Goal: Information Seeking & Learning: Learn about a topic

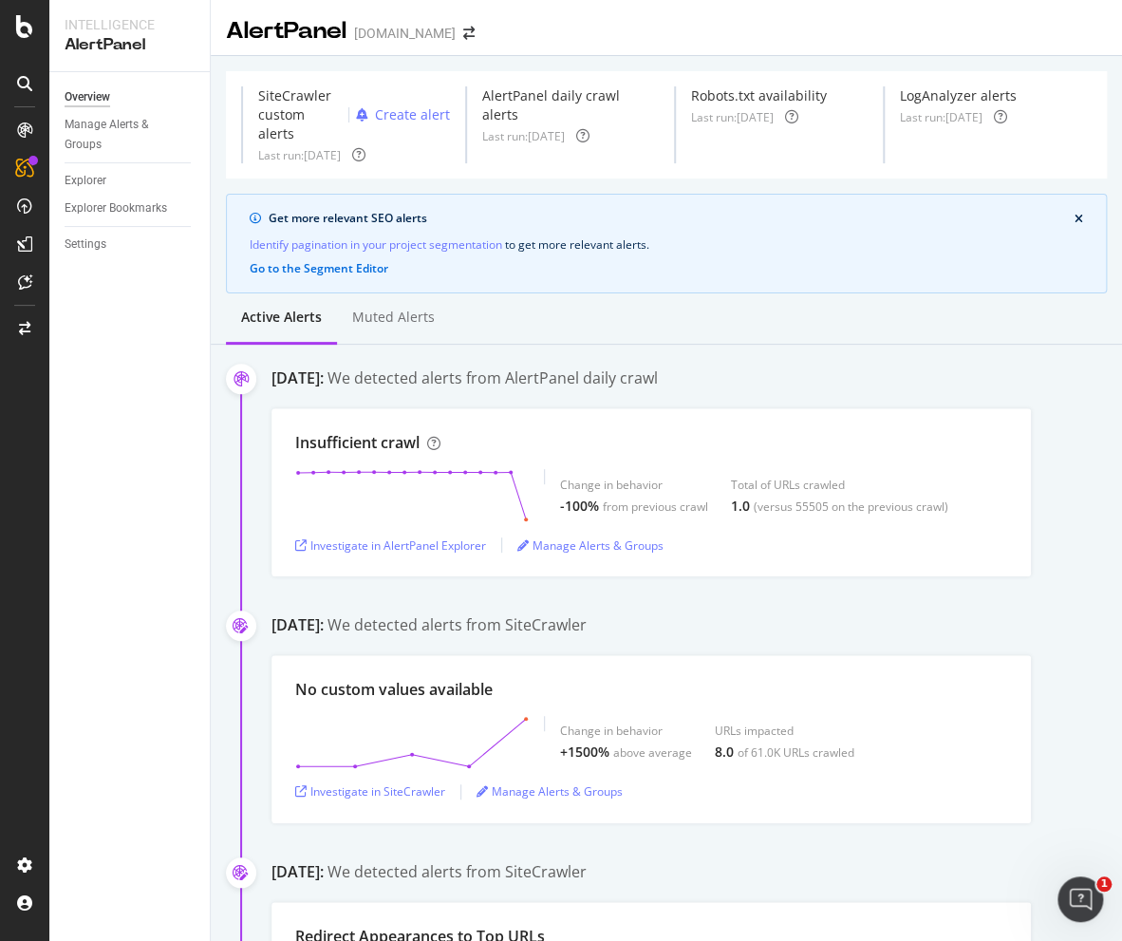
click at [146, 519] on div "Overview Manage Alerts & Groups Explorer Explorer Bookmarks Settings" at bounding box center [129, 506] width 160 height 869
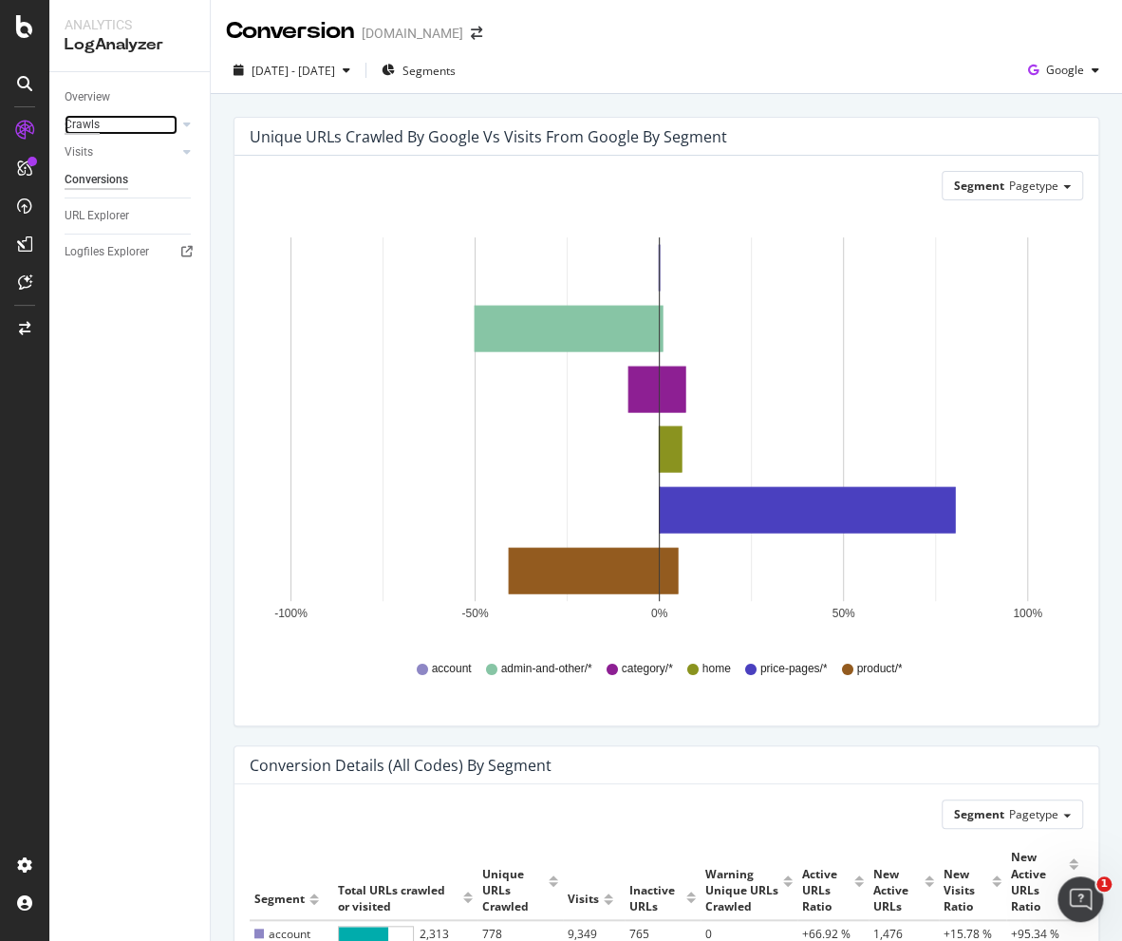
click at [97, 126] on div "Crawls" at bounding box center [82, 125] width 35 height 20
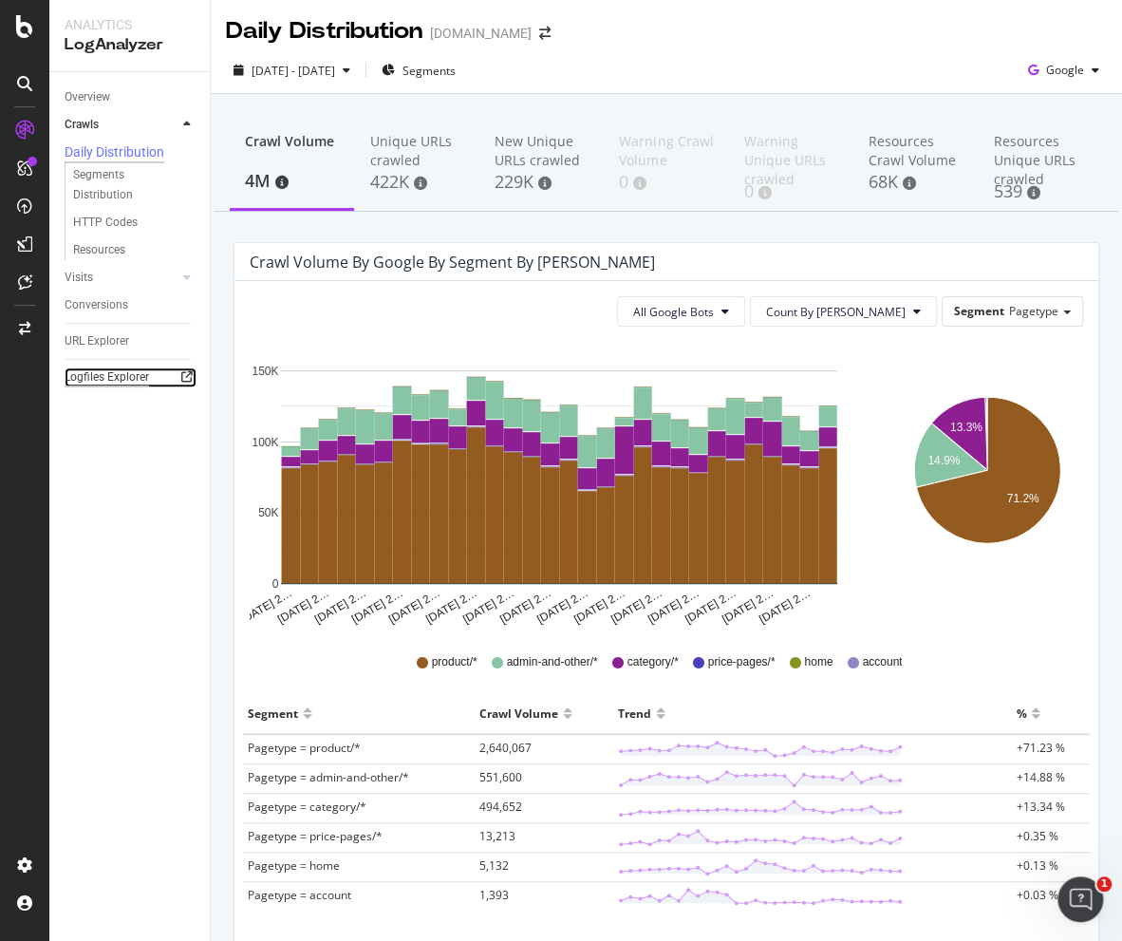
click at [114, 380] on div "Logfiles Explorer" at bounding box center [107, 377] width 85 height 20
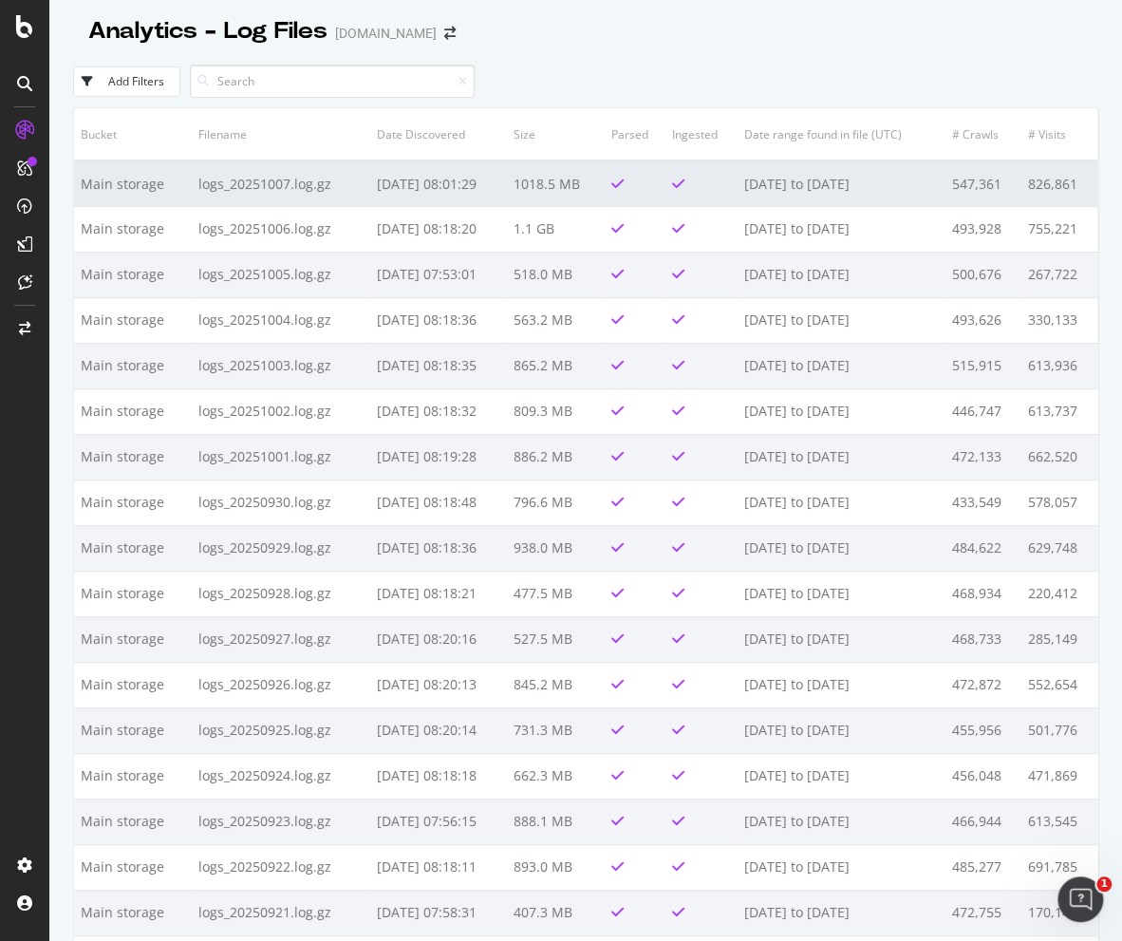
click at [301, 186] on td "logs_20251007.log.gz" at bounding box center [281, 183] width 178 height 46
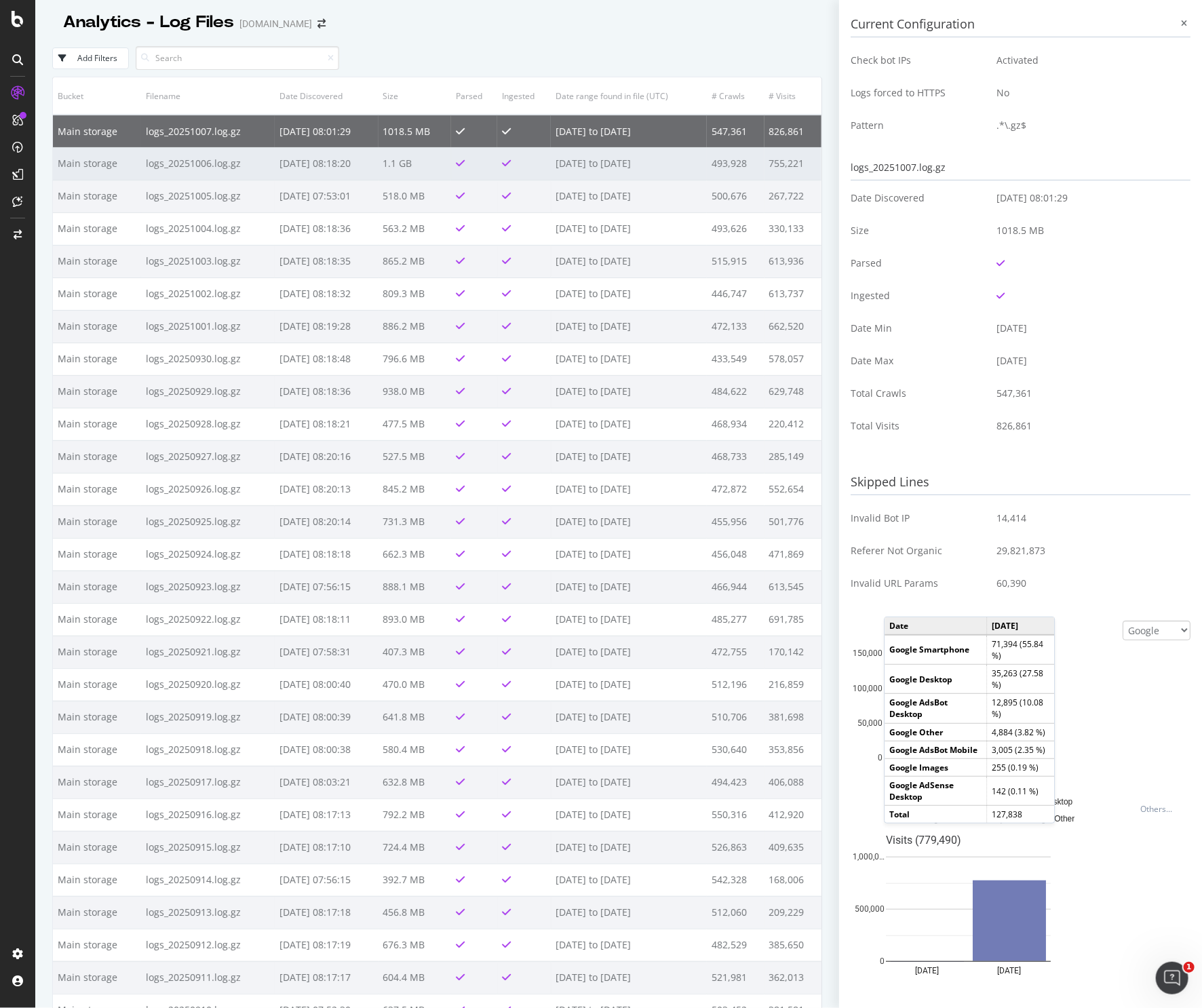
click at [201, 156] on td "logs_20251006.log.gz" at bounding box center [208, 164] width 134 height 33
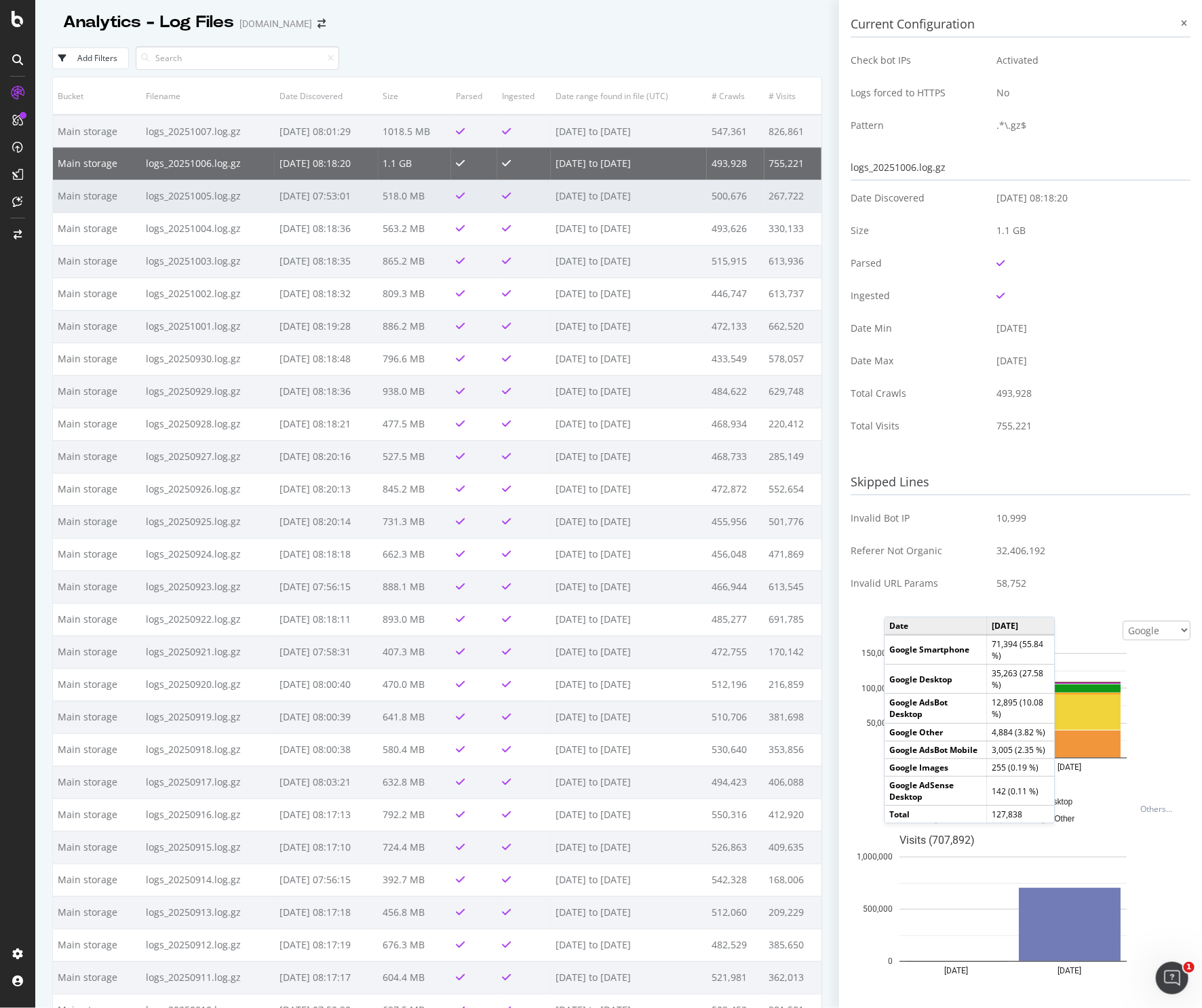
click at [409, 205] on td "518.0 MB" at bounding box center [415, 196] width 73 height 33
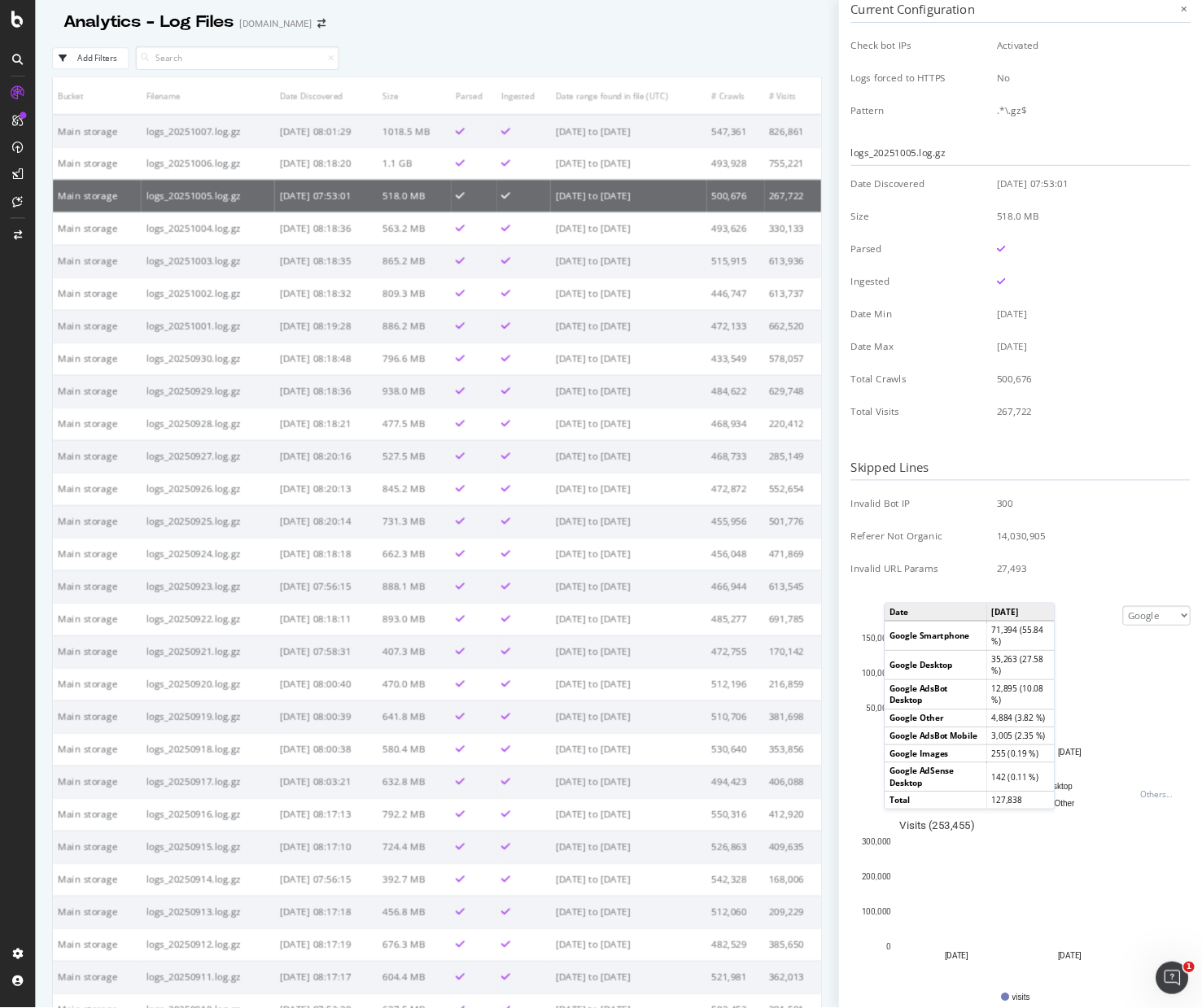
scroll to position [75, 0]
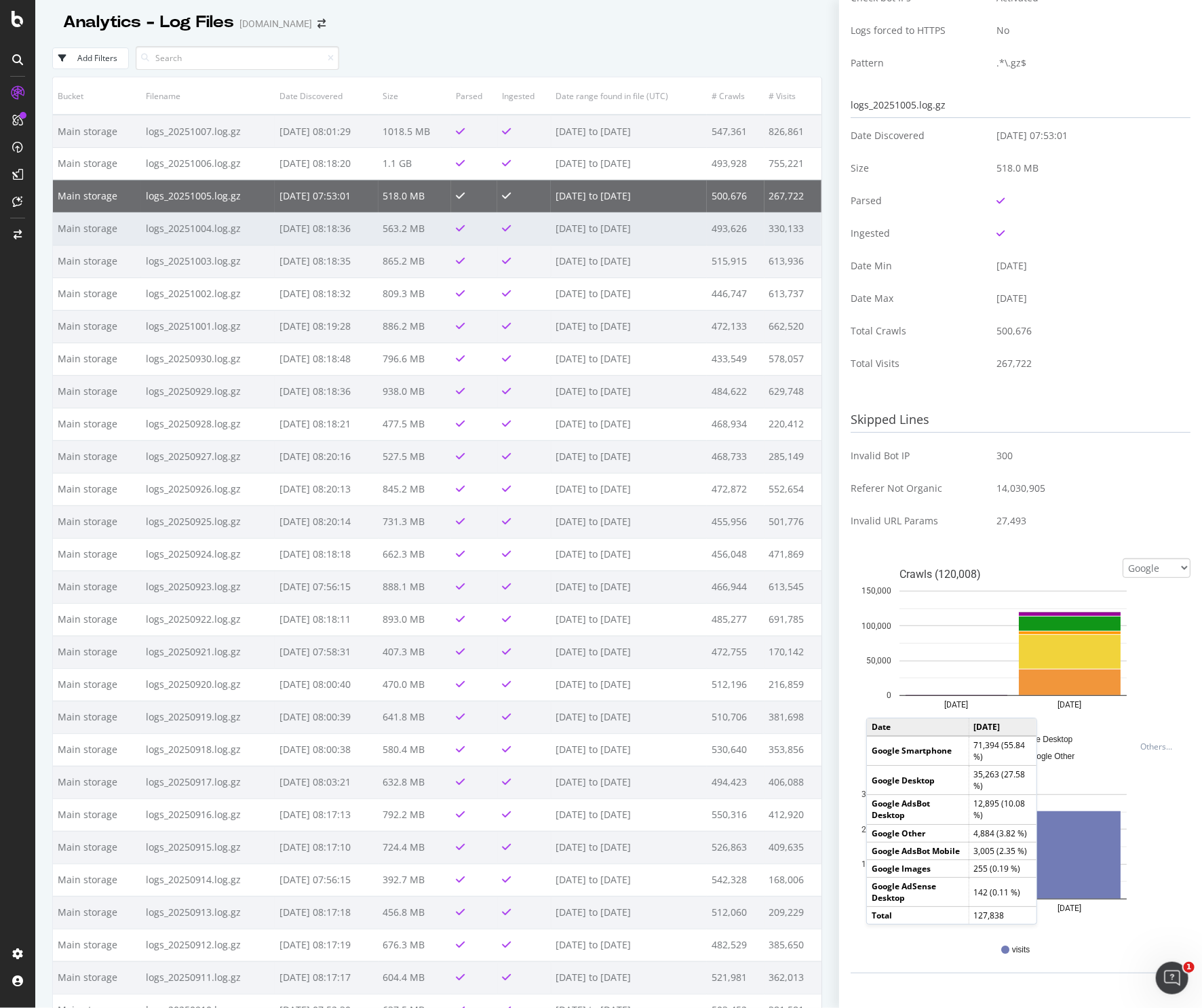
click at [178, 226] on td "logs_20251004.log.gz" at bounding box center [208, 229] width 134 height 33
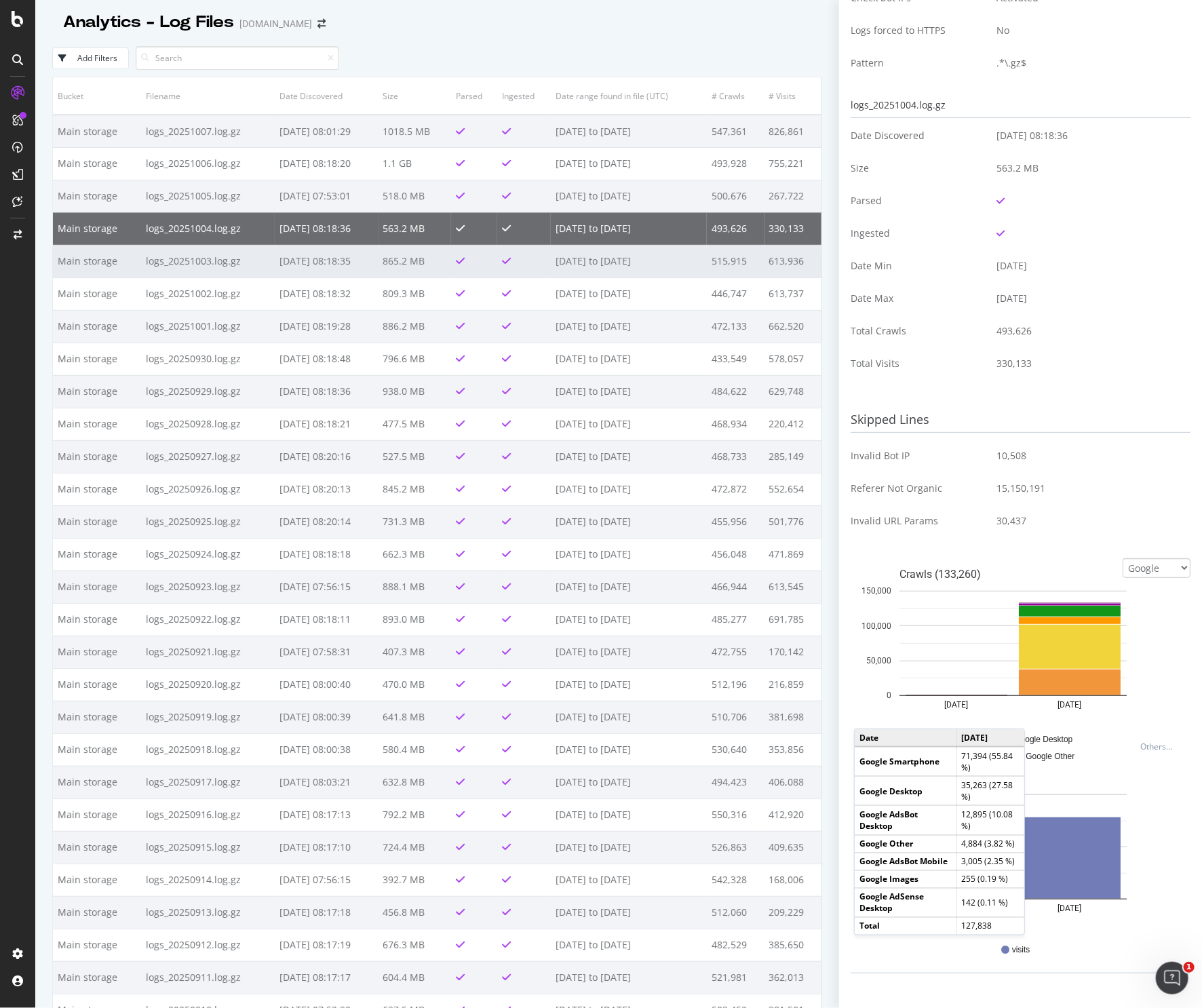
click at [174, 259] on td "logs_20251003.log.gz" at bounding box center [208, 261] width 134 height 33
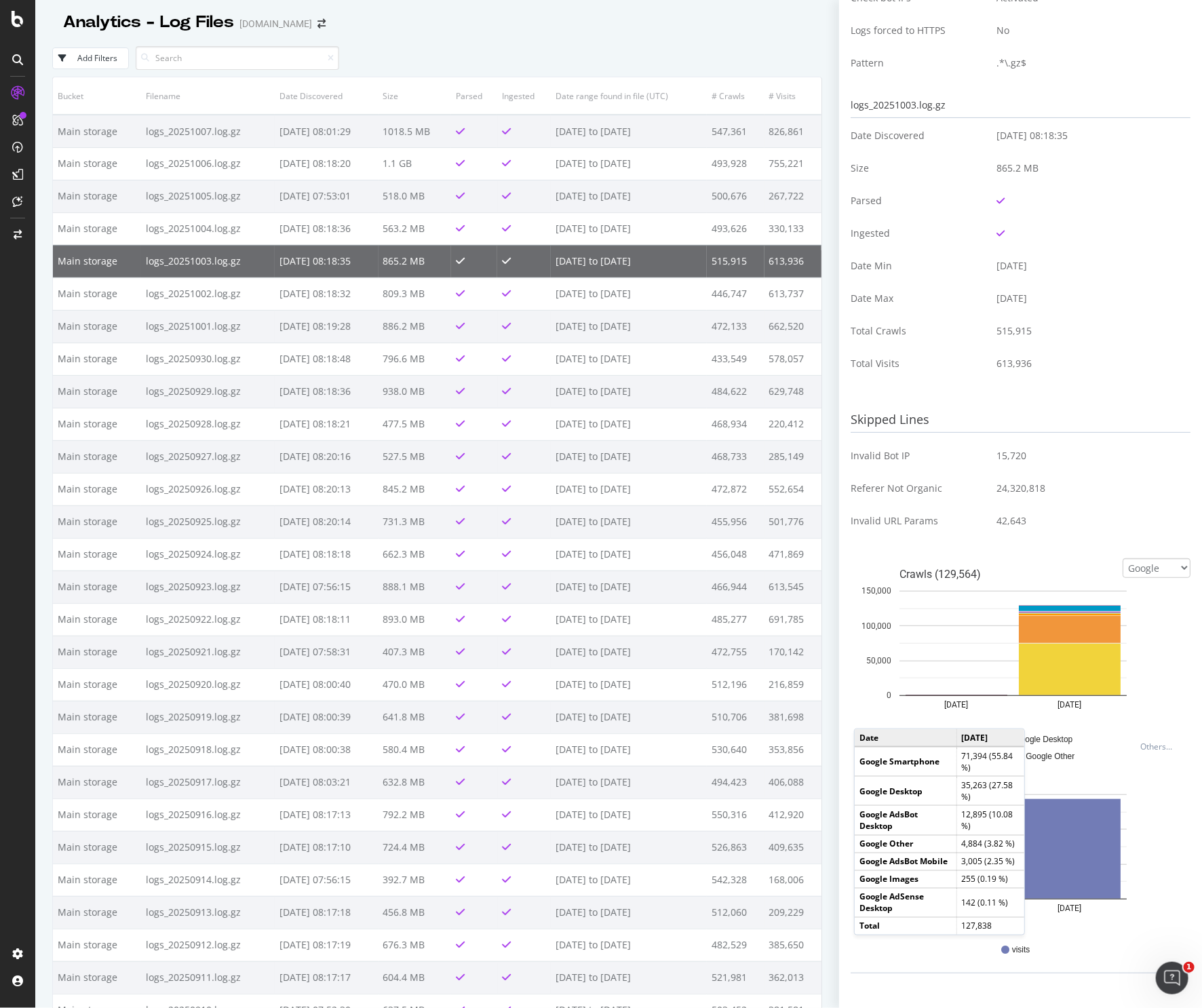
click at [486, 14] on div "Analytics - Log Files APMEX.com" at bounding box center [437, 16] width 770 height 34
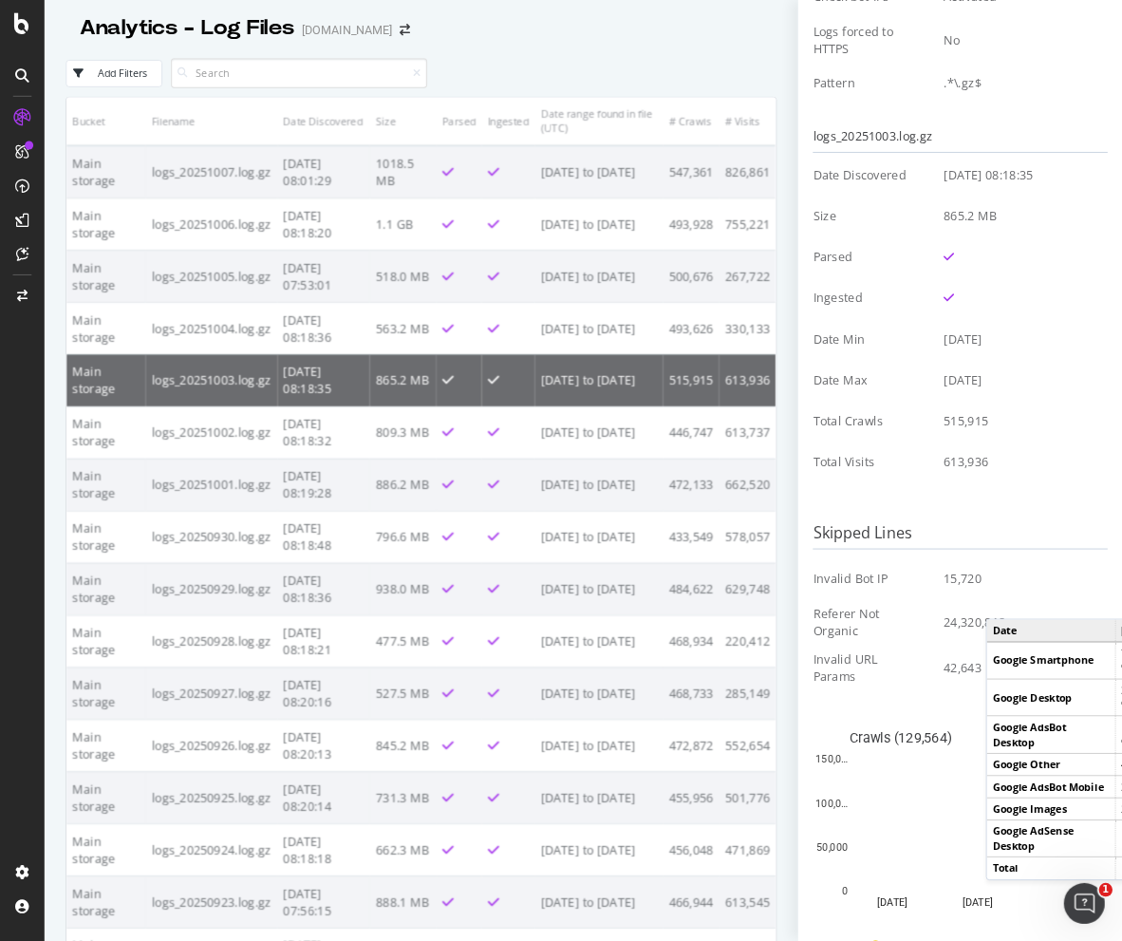
scroll to position [88, 0]
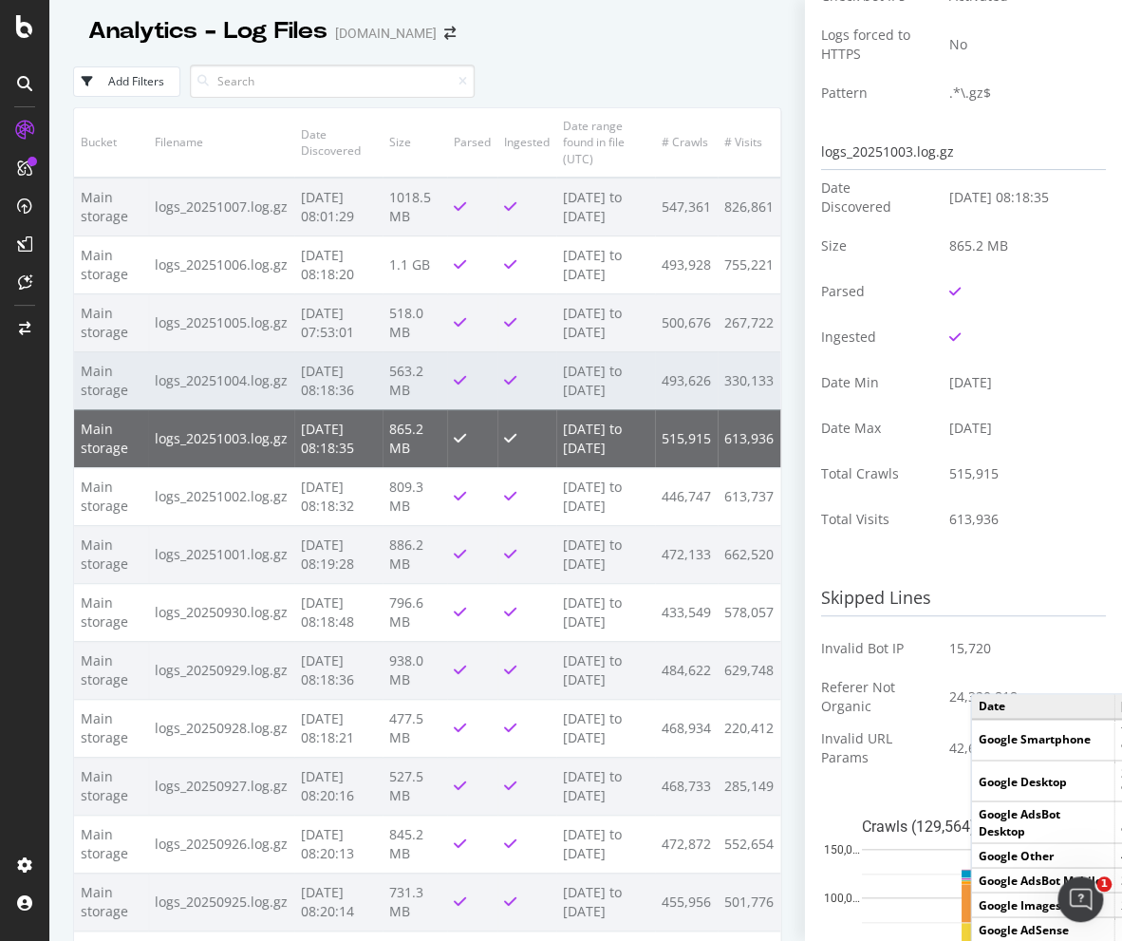
click at [324, 409] on td "2025-10-06 08:18:36" at bounding box center [338, 380] width 88 height 58
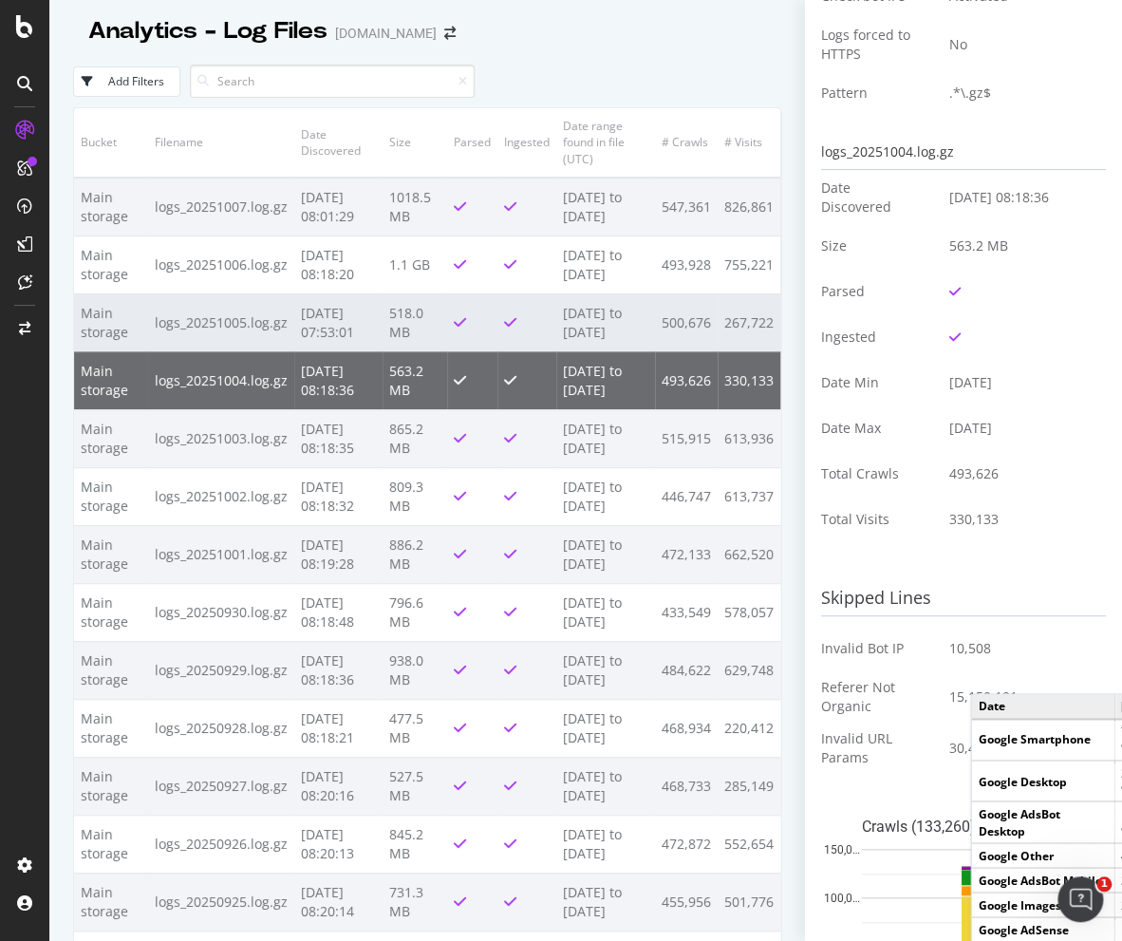
click at [325, 351] on td "2025-10-07 07:53:01" at bounding box center [338, 322] width 88 height 58
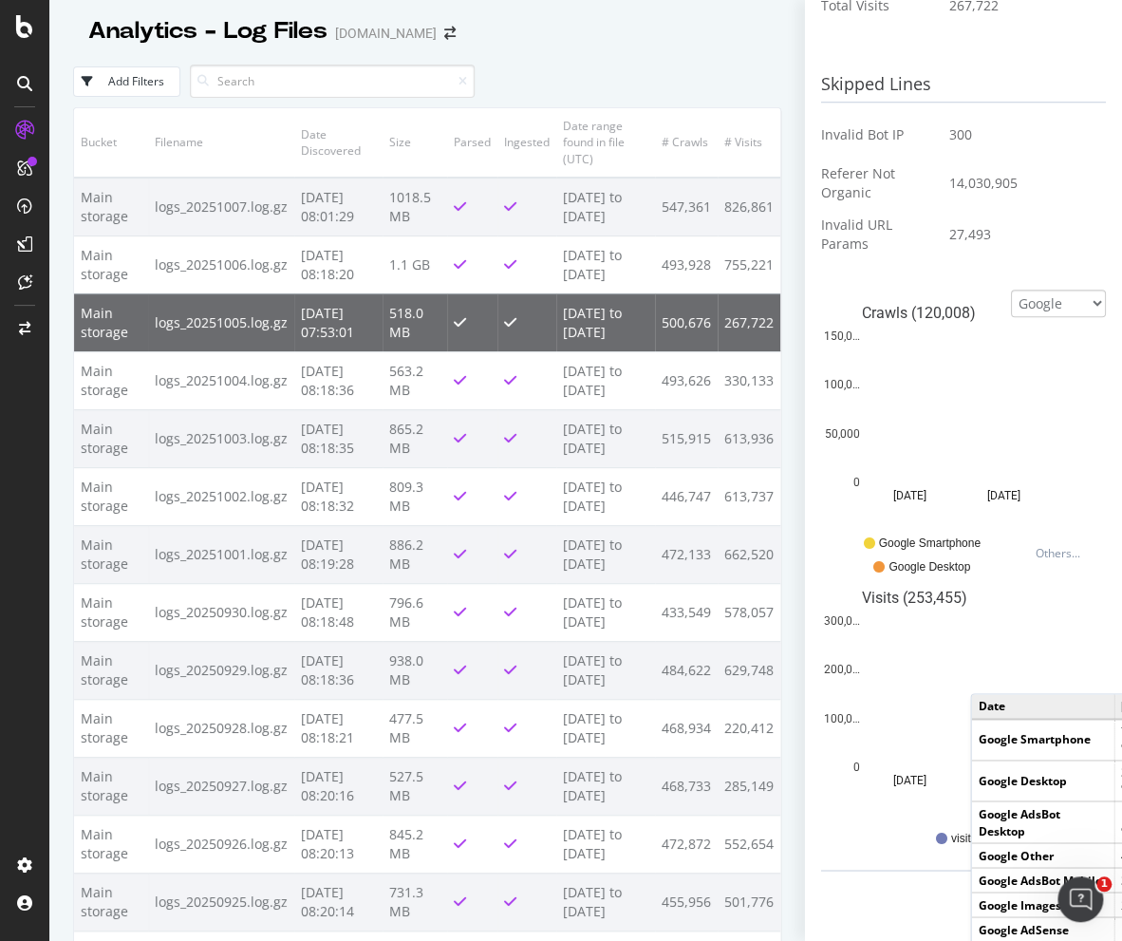
scroll to position [577, 0]
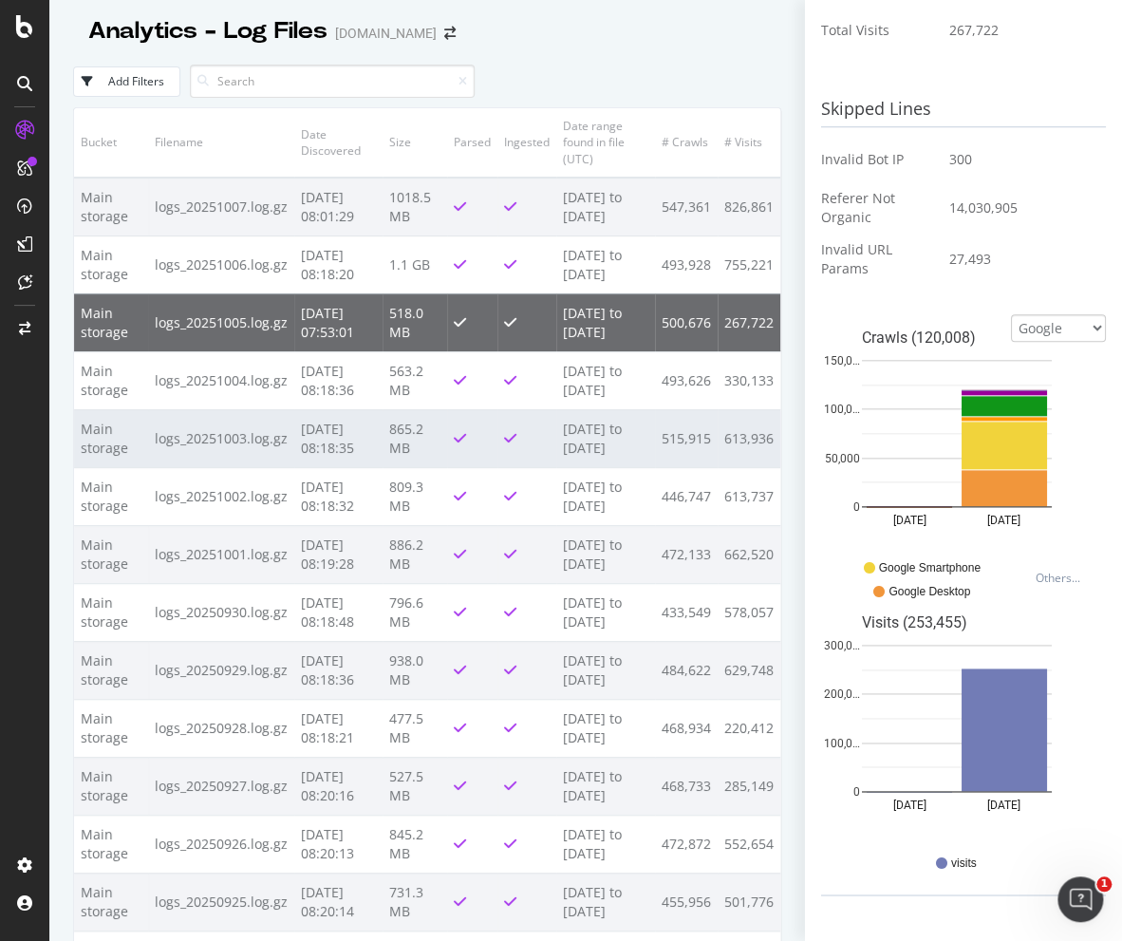
click at [281, 467] on td "logs_20251003.log.gz" at bounding box center [221, 438] width 146 height 58
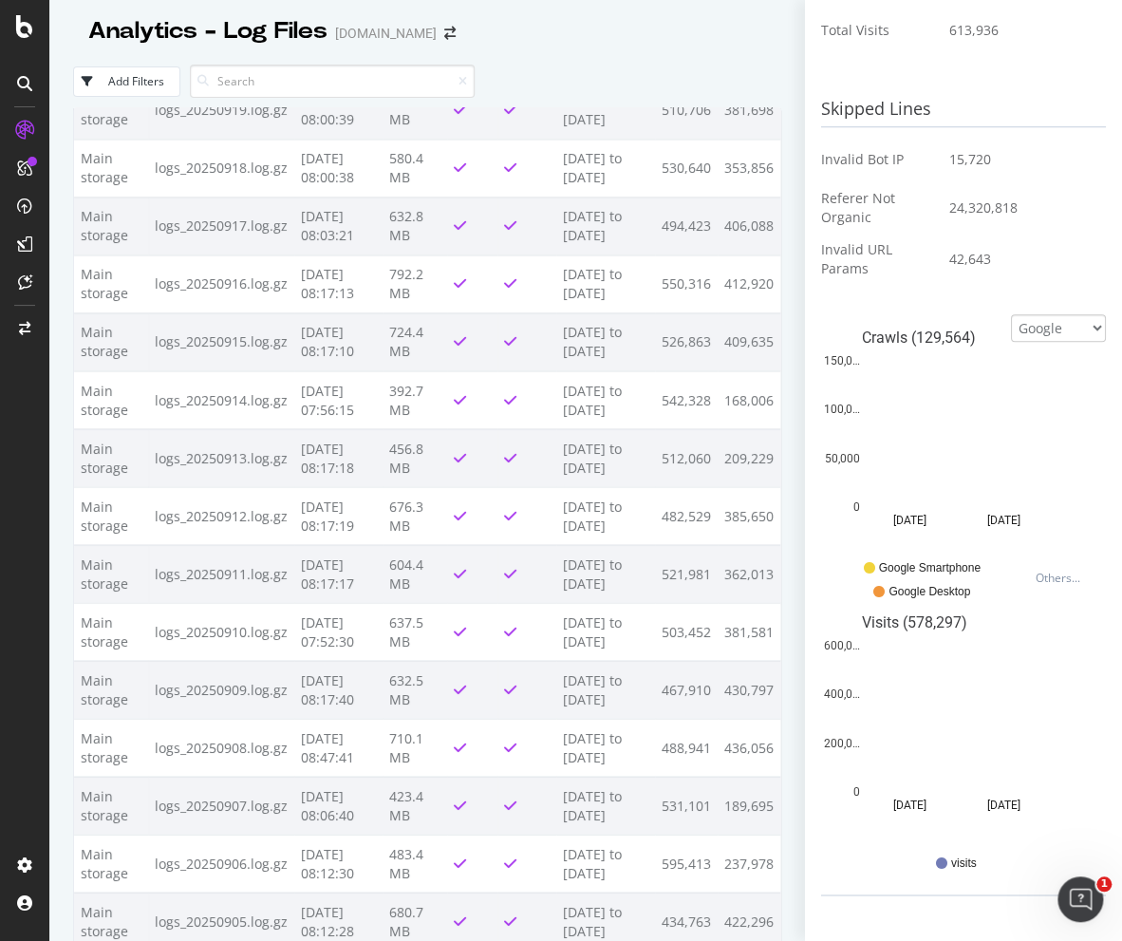
scroll to position [1234, 0]
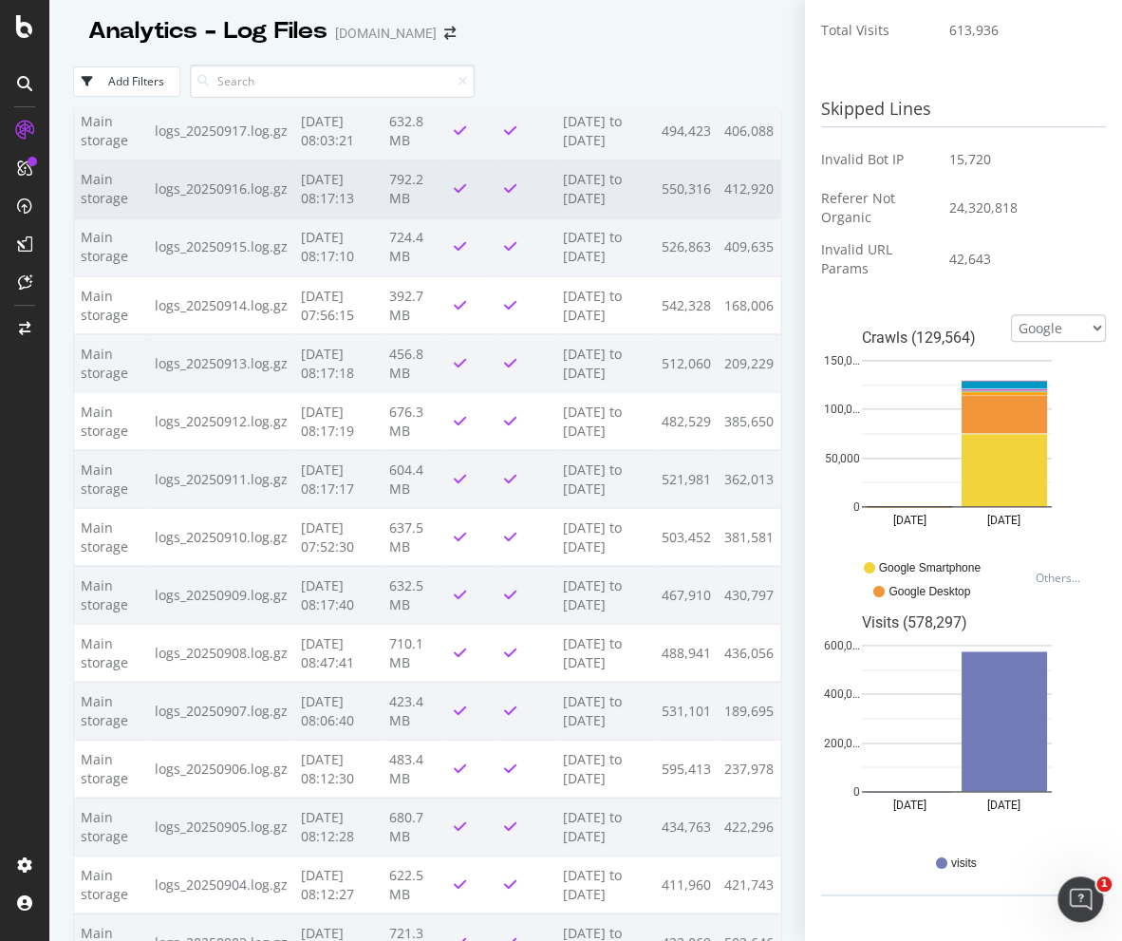
click at [484, 217] on td at bounding box center [472, 189] width 50 height 58
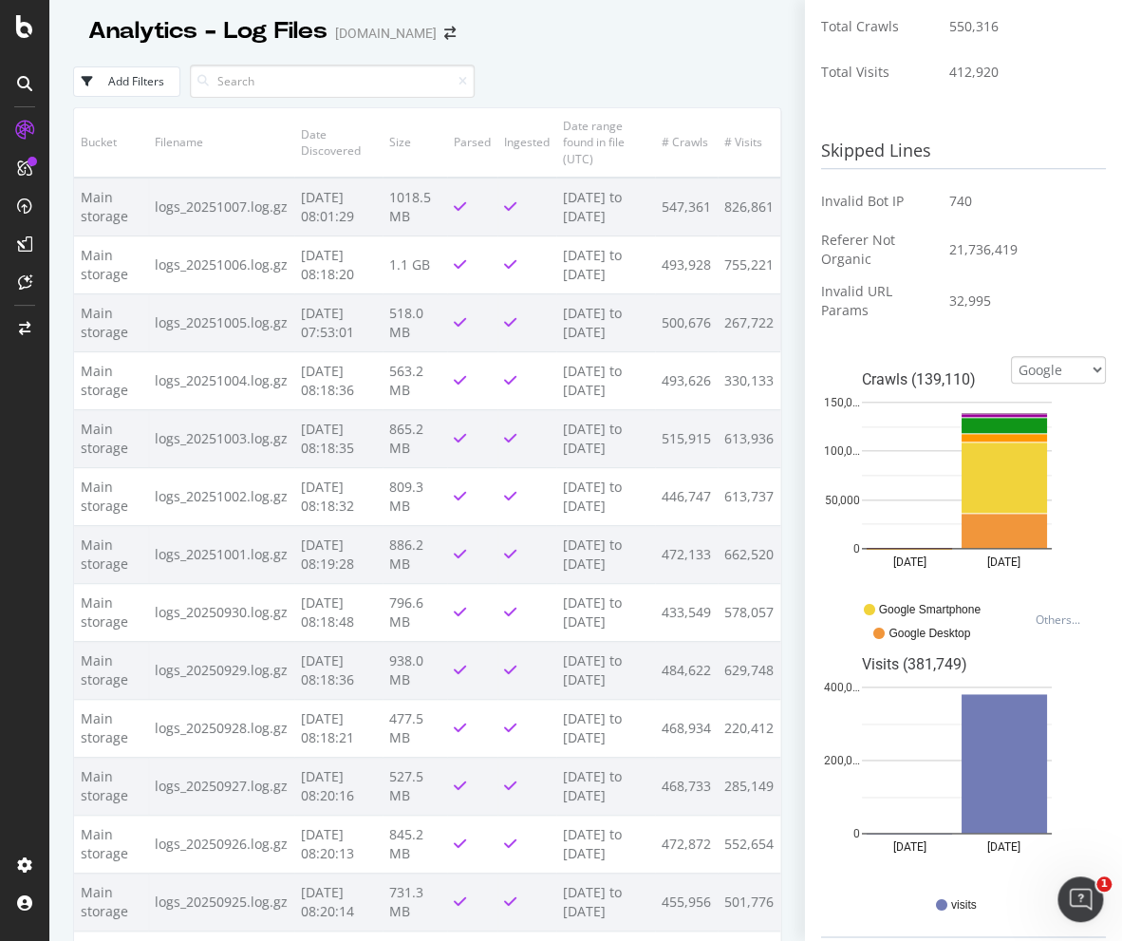
scroll to position [570, 0]
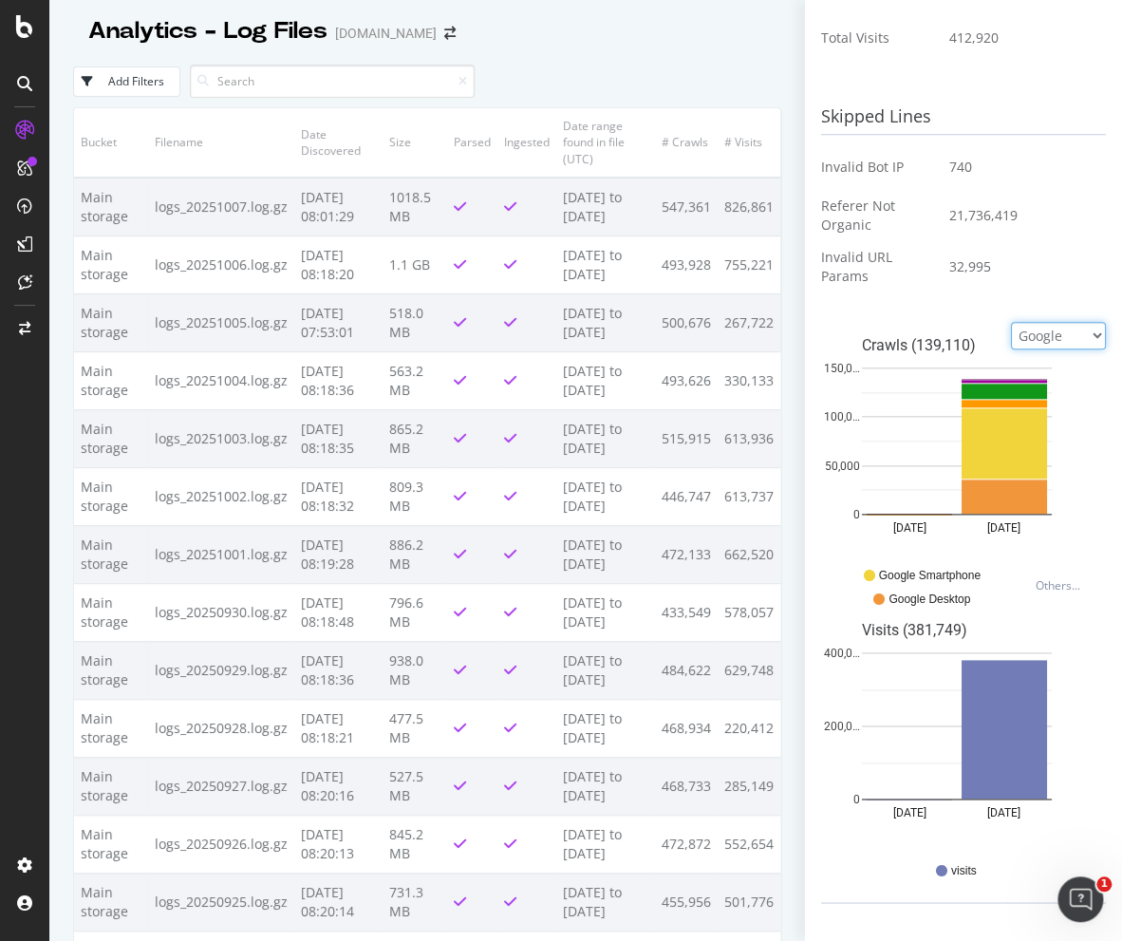
click at [1078, 332] on select "Google Bing OpenAI Other AI Bots" at bounding box center [1058, 336] width 95 height 28
click at [1011, 322] on select "Google Bing OpenAI Other AI Bots" at bounding box center [1058, 336] width 95 height 28
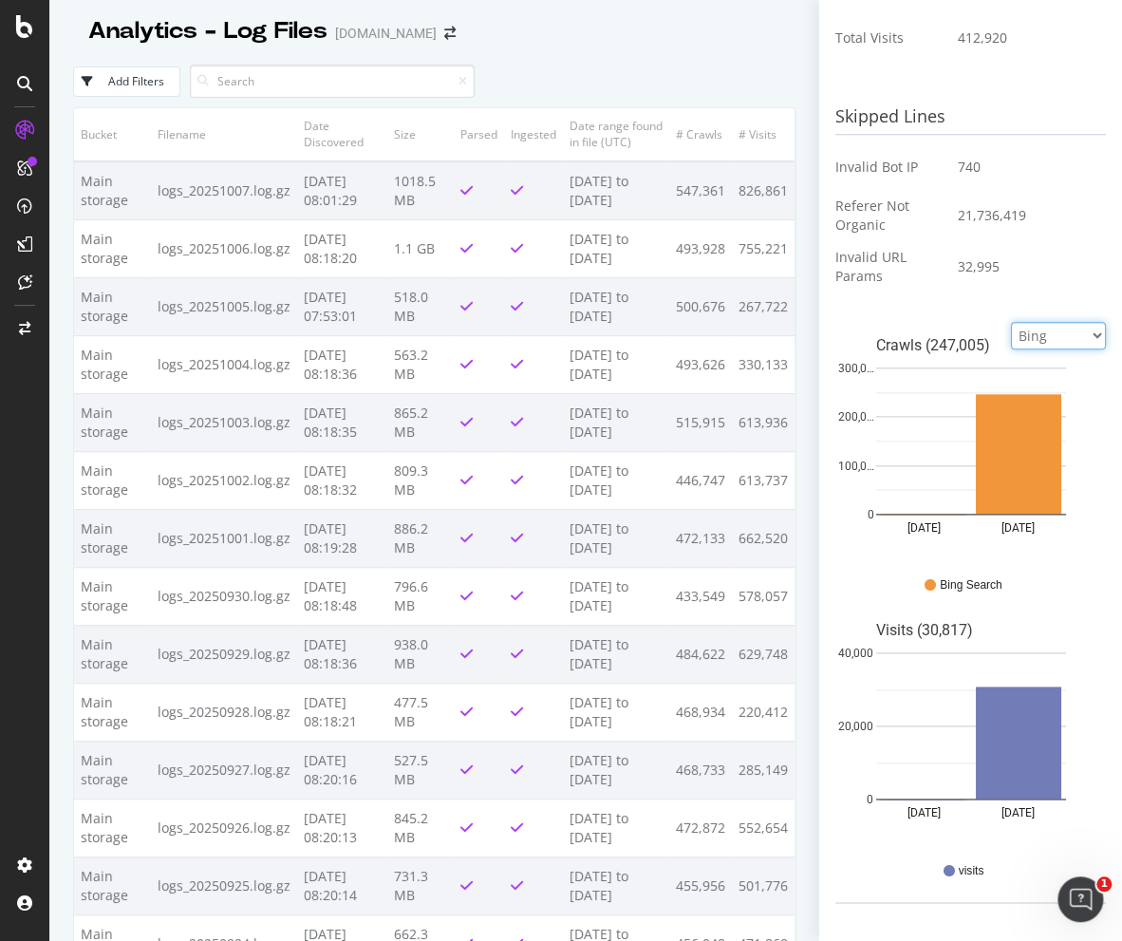
click at [1068, 326] on select "Google Bing OpenAI Other AI Bots" at bounding box center [1058, 336] width 95 height 28
click at [1011, 322] on select "Google Bing OpenAI Other AI Bots" at bounding box center [1058, 336] width 95 height 28
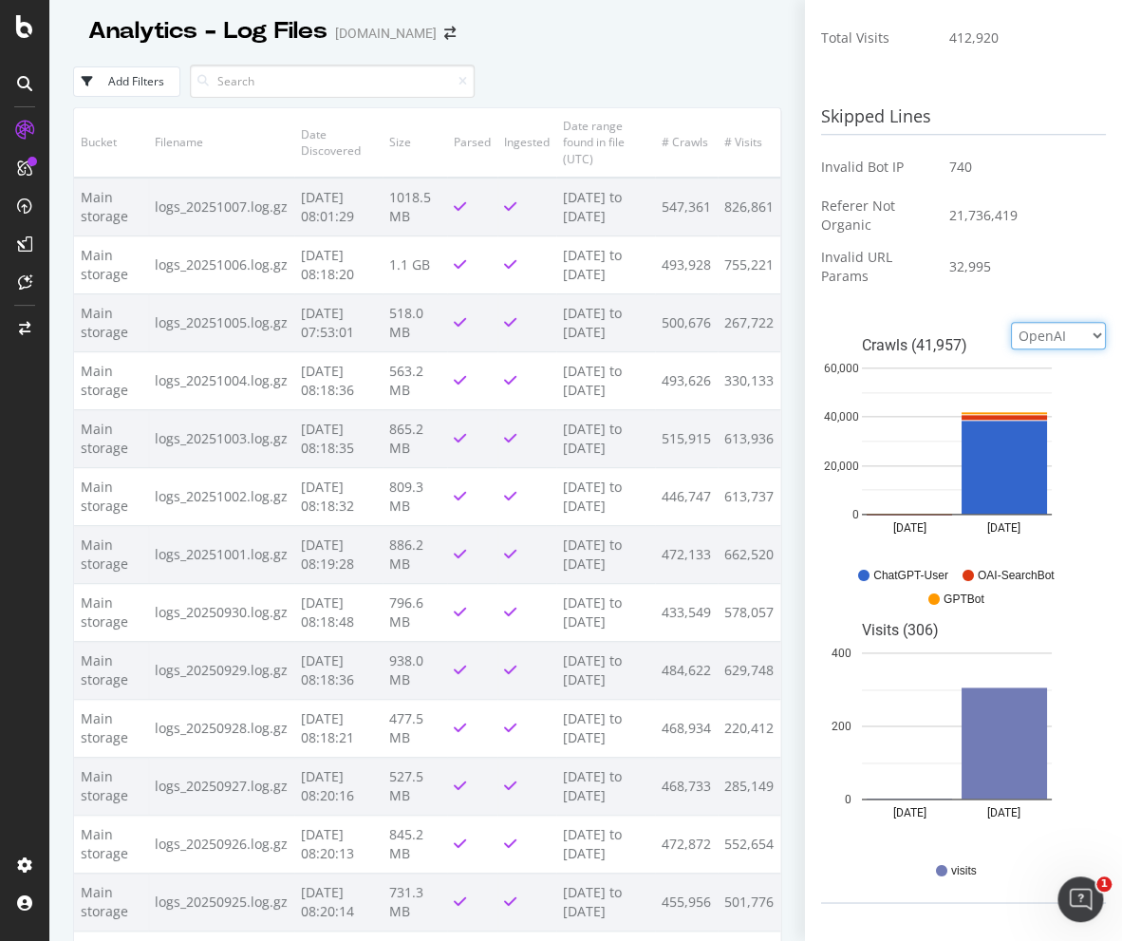
click at [1078, 337] on select "Google Bing OpenAI Other AI Bots" at bounding box center [1058, 336] width 95 height 28
click at [1011, 322] on select "Google Bing OpenAI Other AI Bots" at bounding box center [1058, 336] width 95 height 28
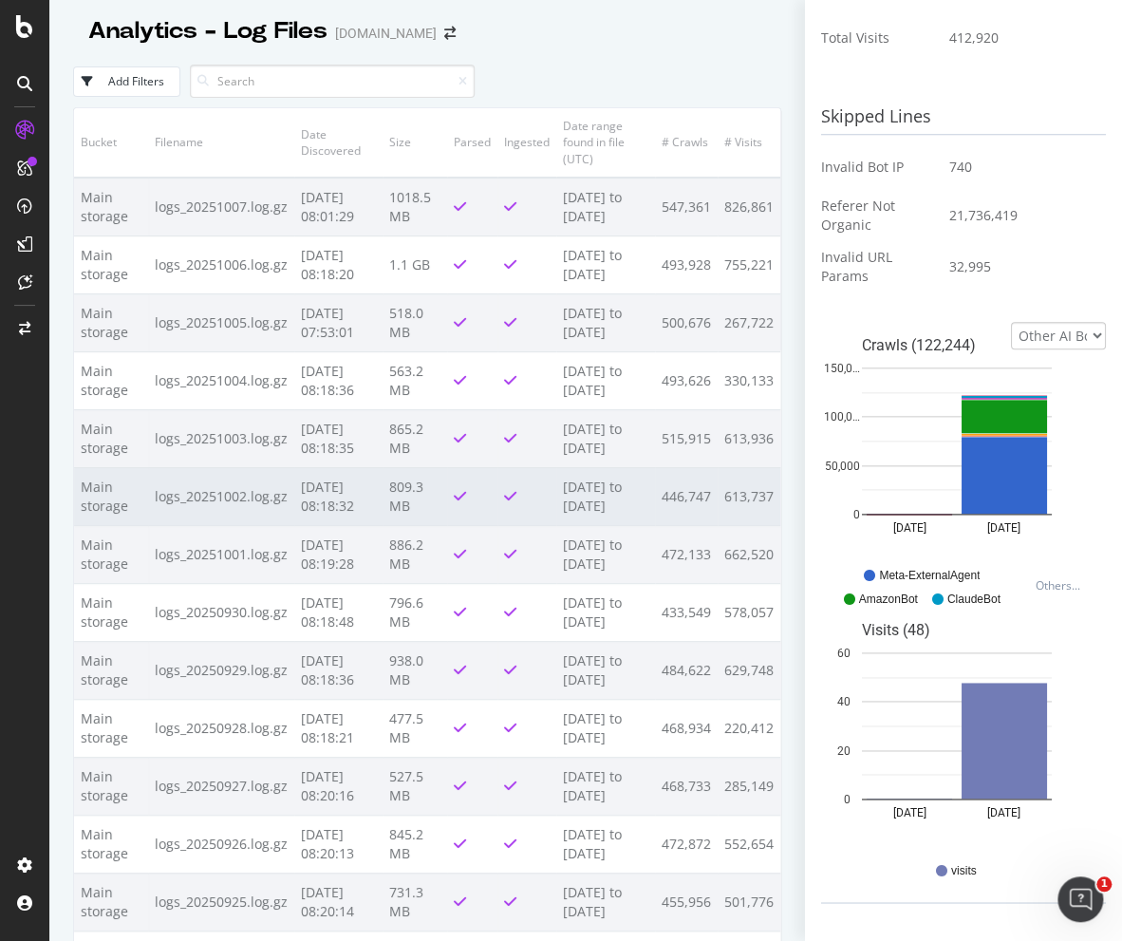
click at [95, 525] on td "Main storage" at bounding box center [111, 496] width 74 height 58
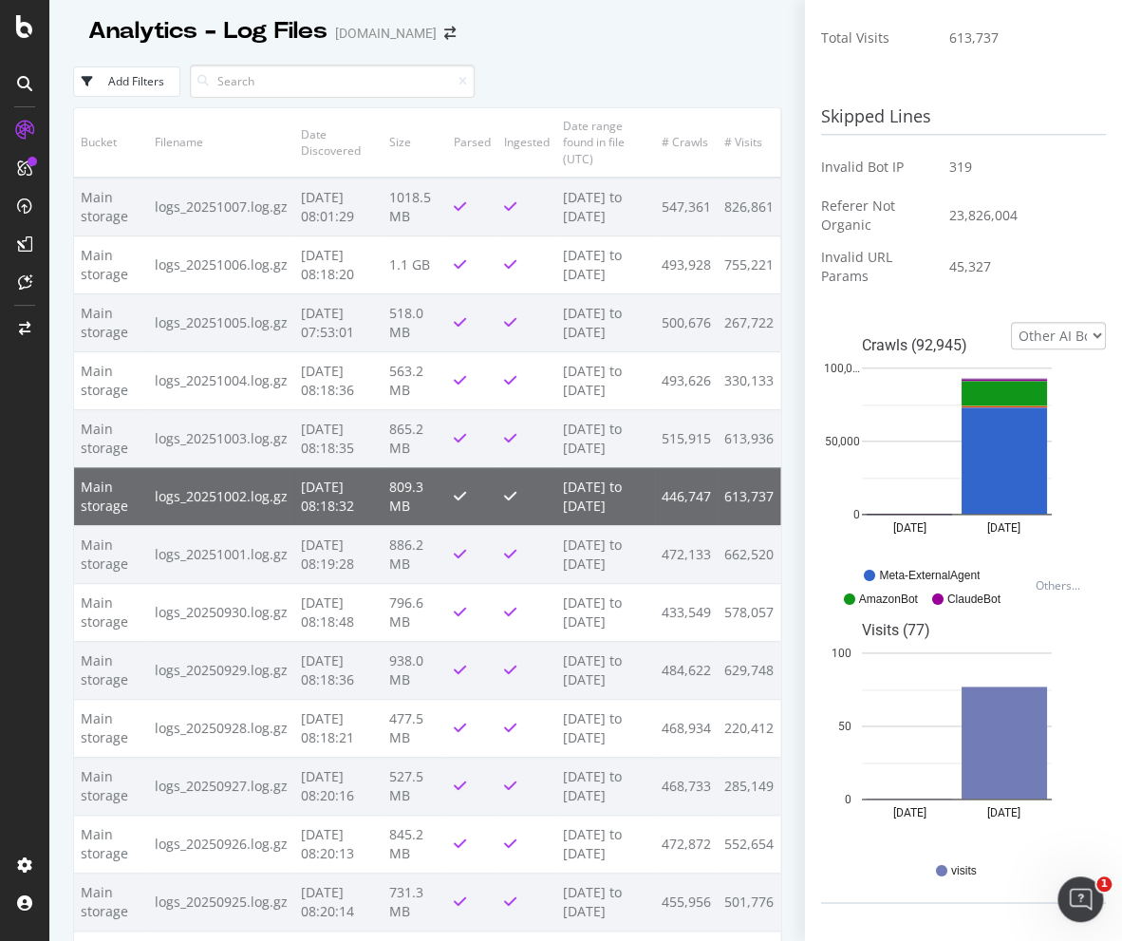
click at [95, 525] on td "Main storage" at bounding box center [111, 496] width 74 height 58
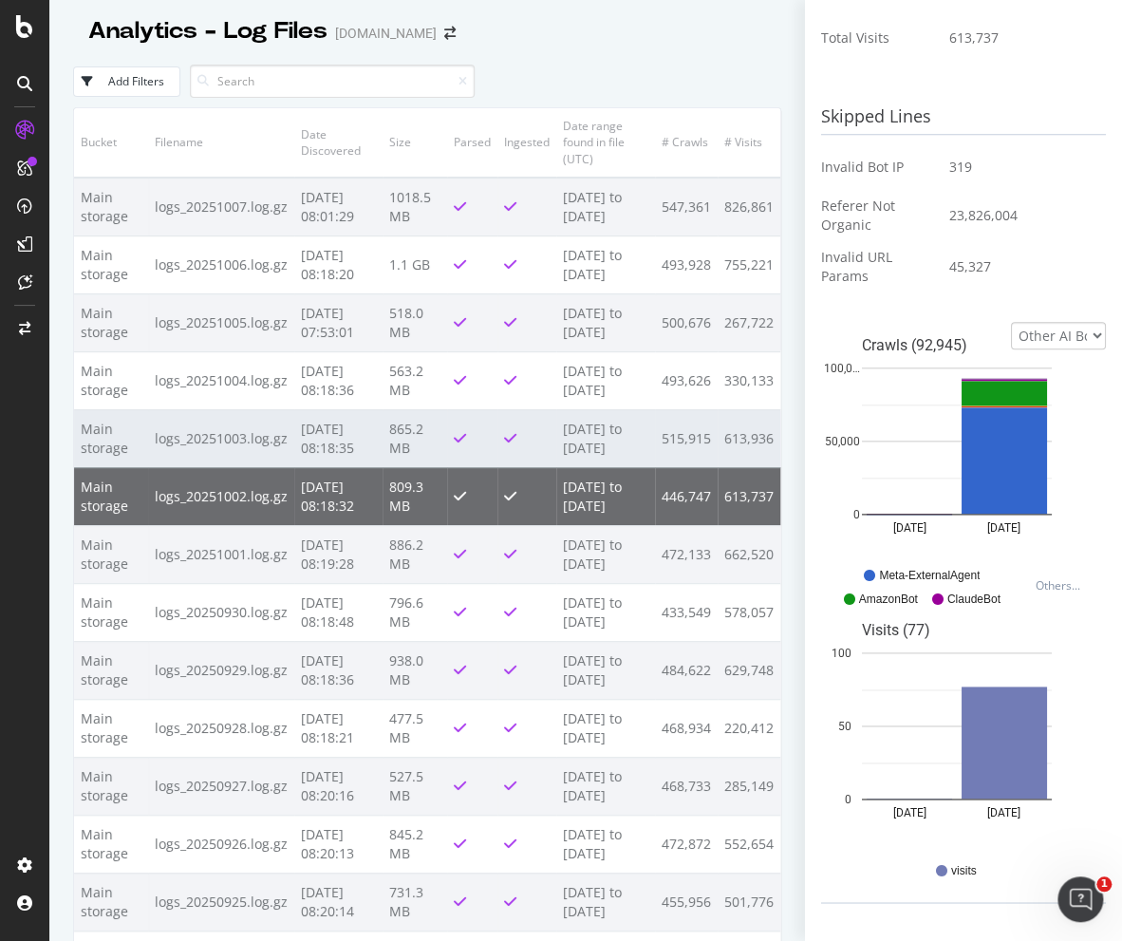
click at [99, 467] on td "Main storage" at bounding box center [111, 438] width 74 height 58
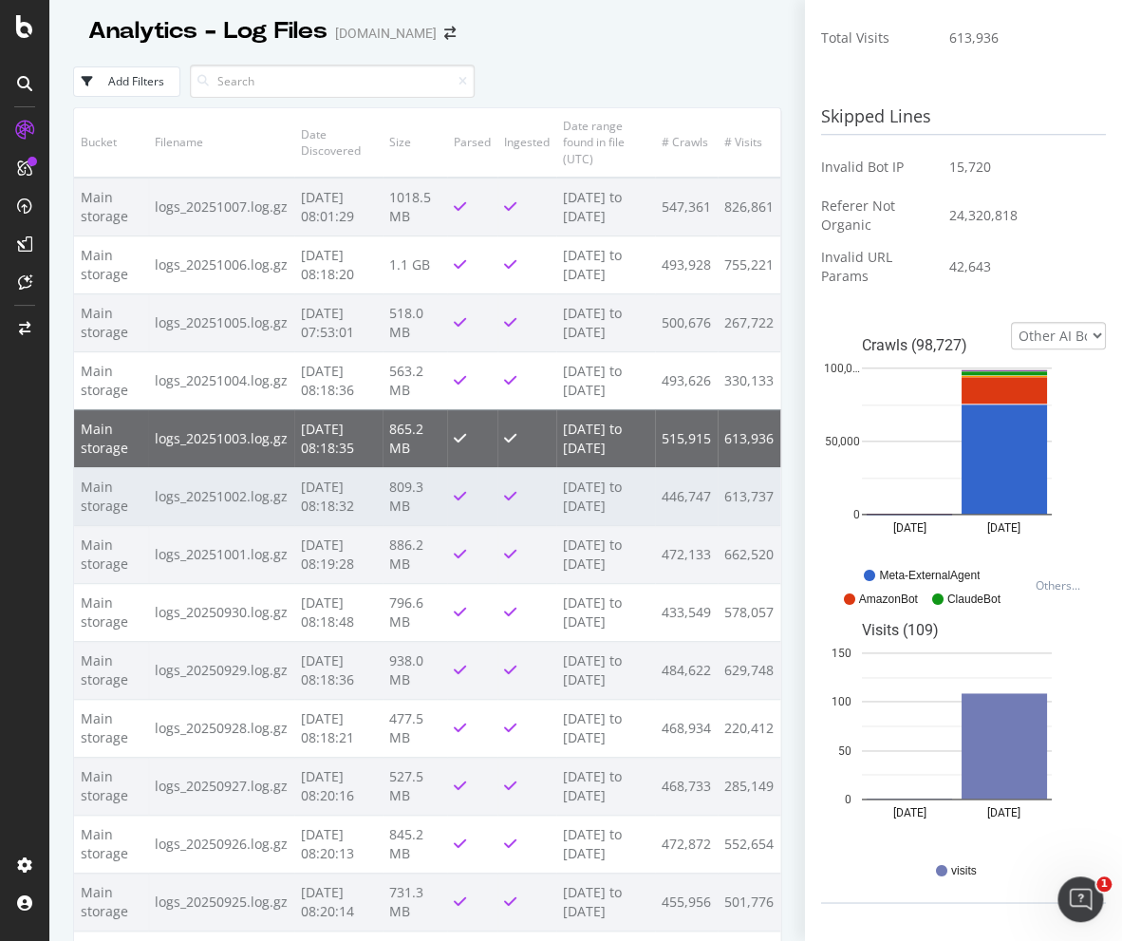
click at [99, 525] on td "Main storage" at bounding box center [111, 496] width 74 height 58
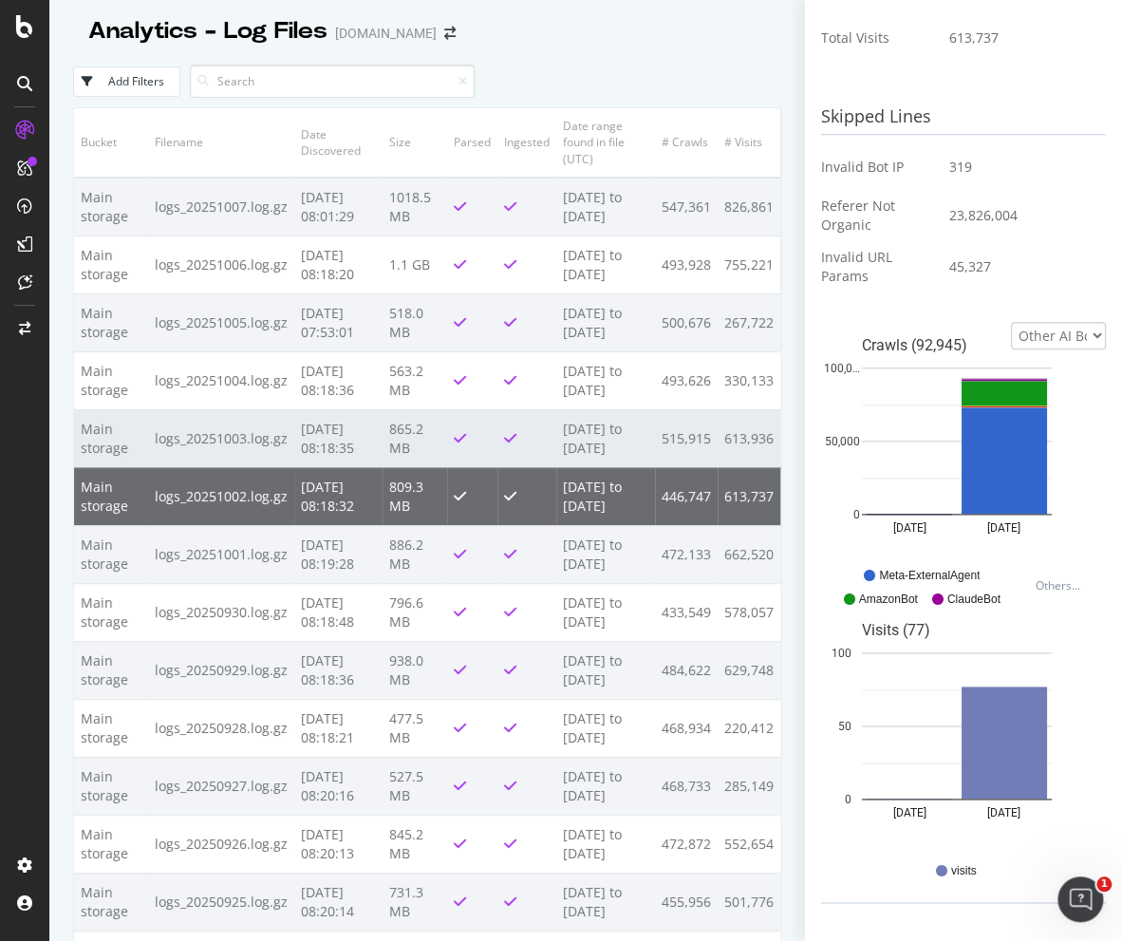
click at [98, 467] on td "Main storage" at bounding box center [111, 438] width 74 height 58
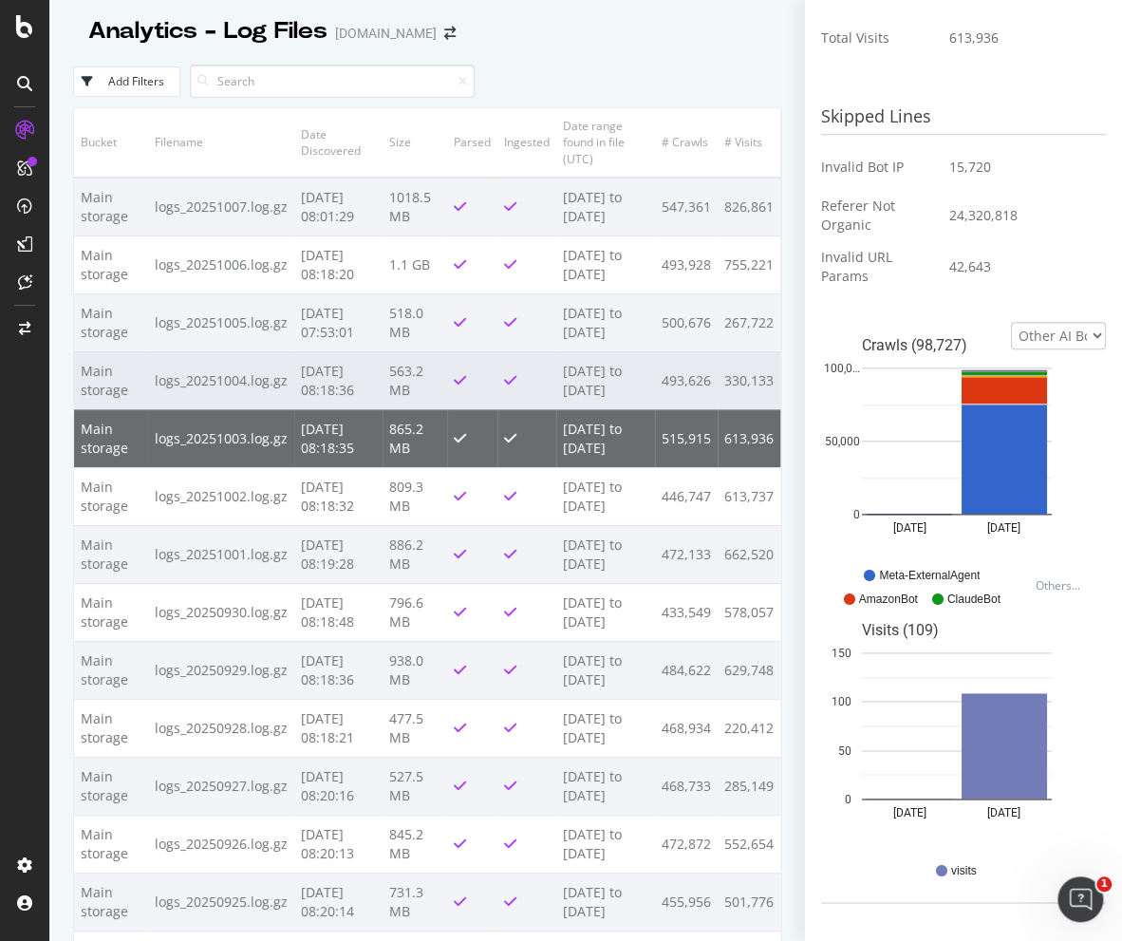
click at [91, 409] on td "Main storage" at bounding box center [111, 380] width 74 height 58
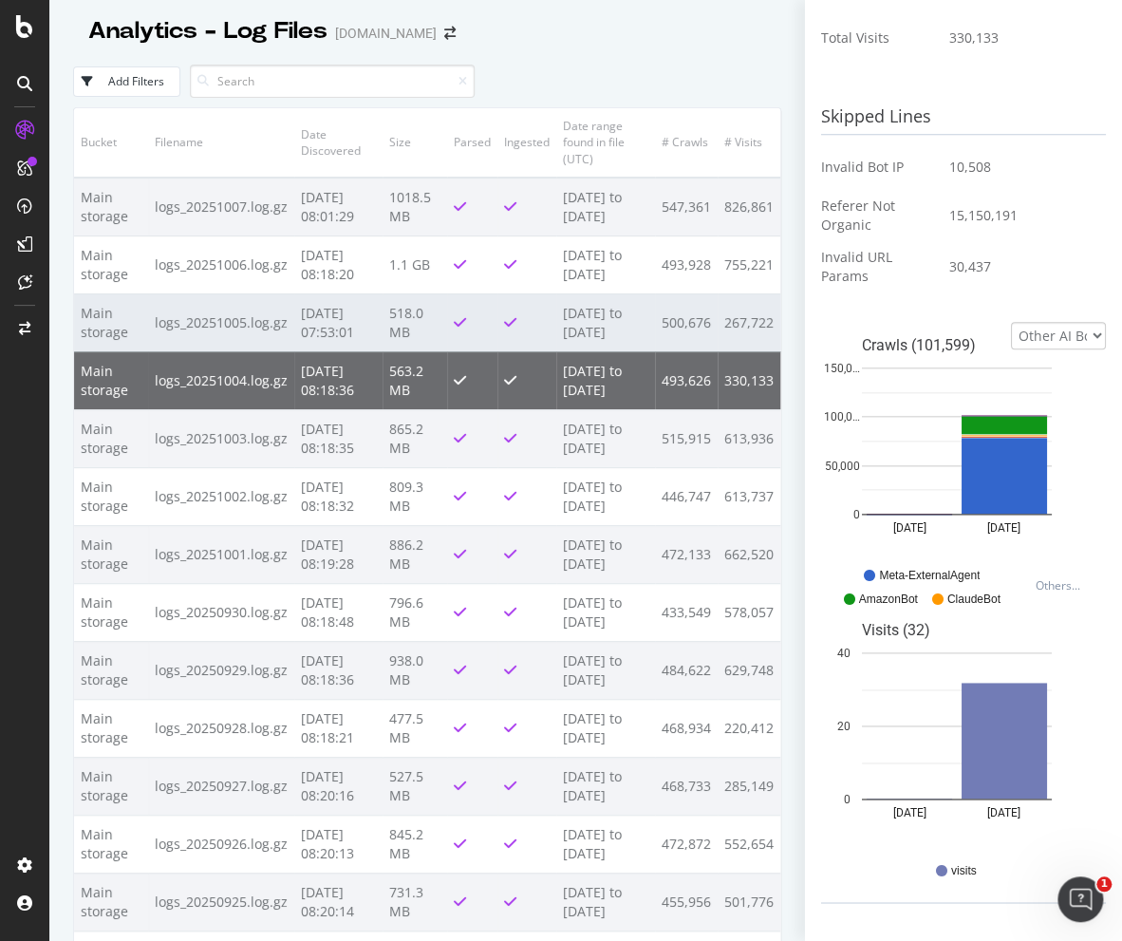
click at [87, 351] on td "Main storage" at bounding box center [111, 322] width 74 height 58
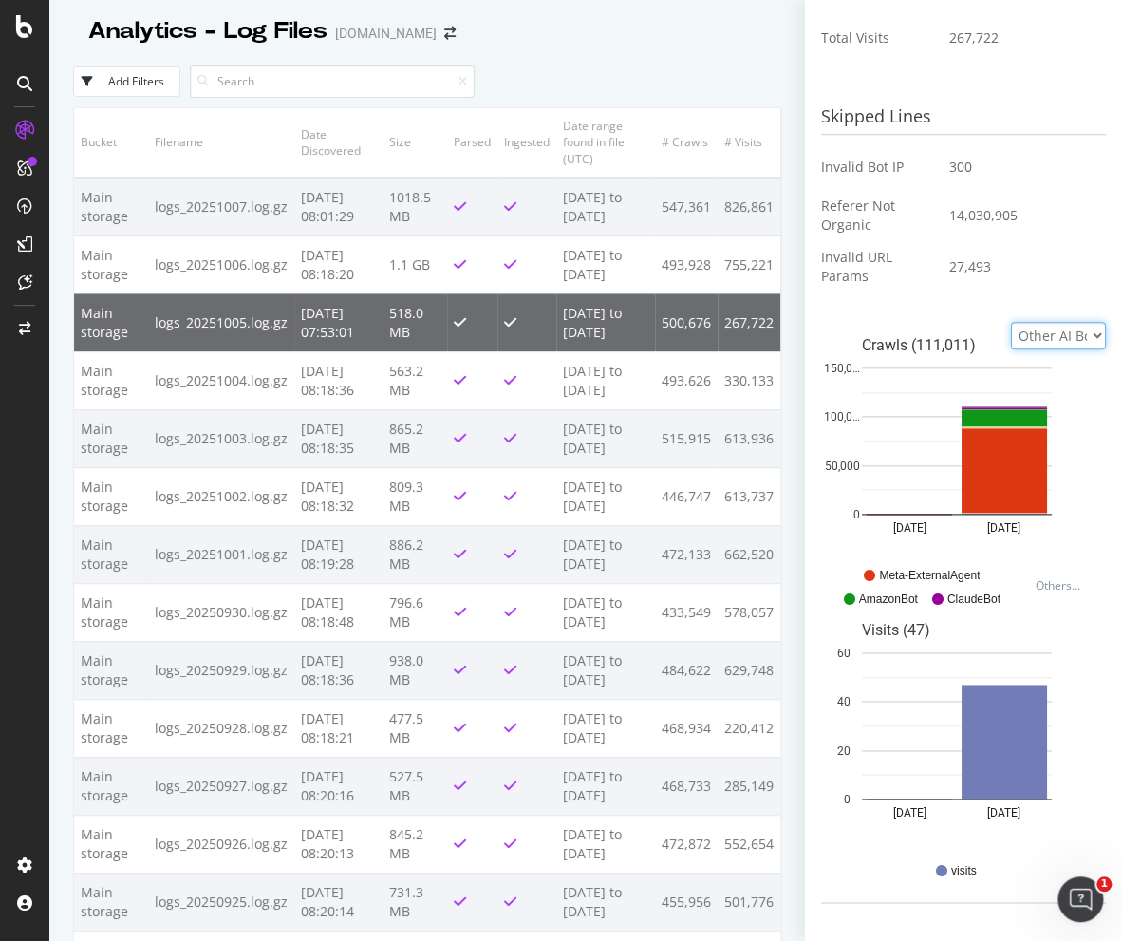
click at [1029, 327] on select "Google Bing OpenAI Other AI Bots" at bounding box center [1058, 336] width 95 height 28
select select "google"
click at [1011, 322] on select "Google Bing OpenAI Other AI Bots" at bounding box center [1058, 336] width 95 height 28
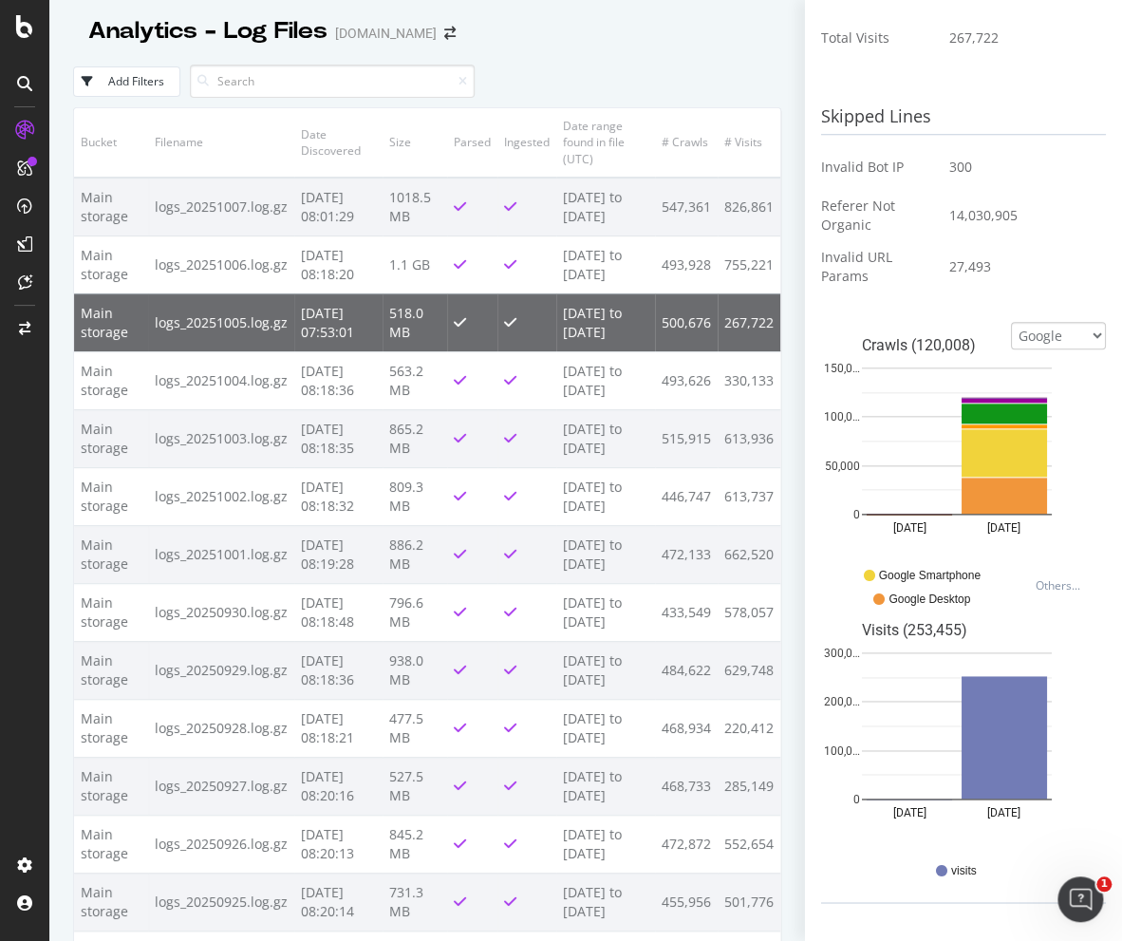
click at [923, 304] on div "Skipped Lines Invalid Bot IP 300 Referer Not Organic 14,030,905 Invalid URL Par…" at bounding box center [963, 206] width 285 height 213
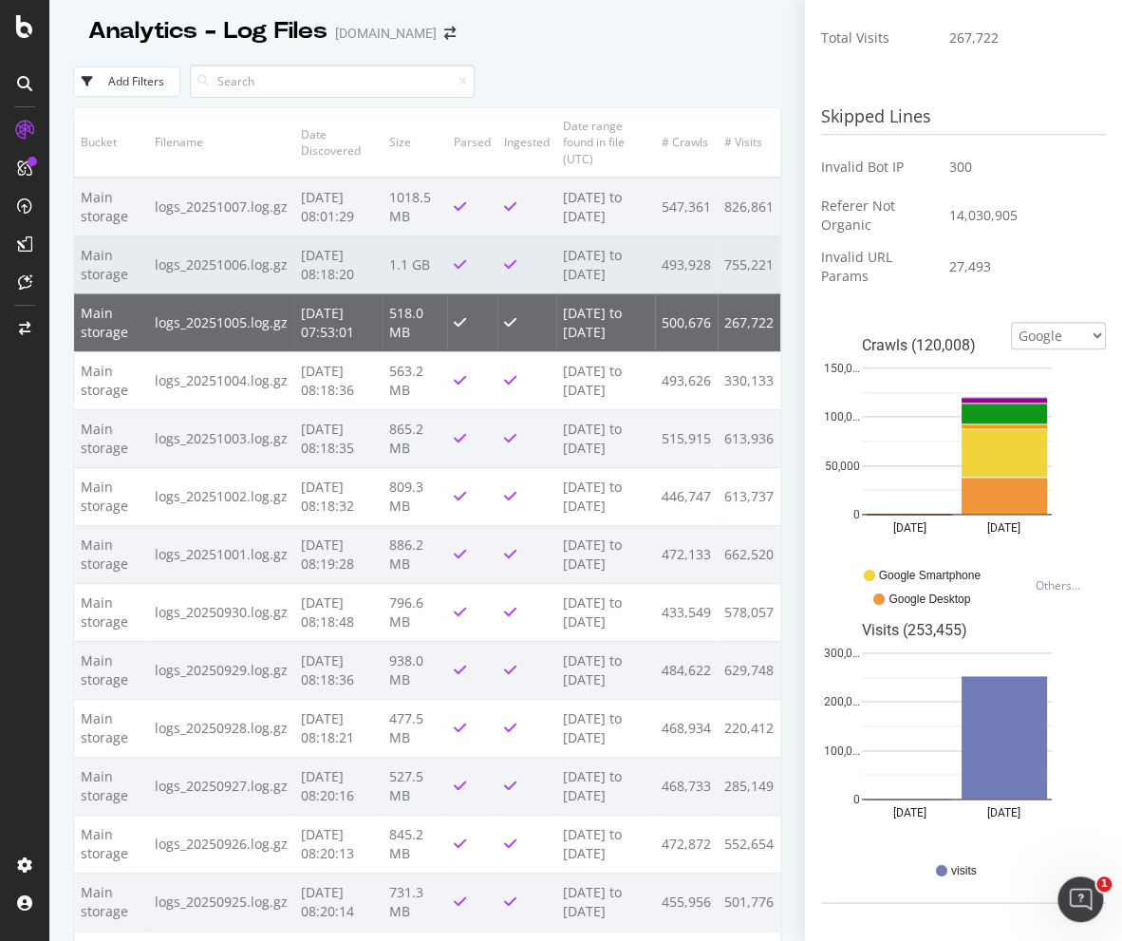
click at [417, 284] on td "1.1 GB" at bounding box center [415, 264] width 65 height 58
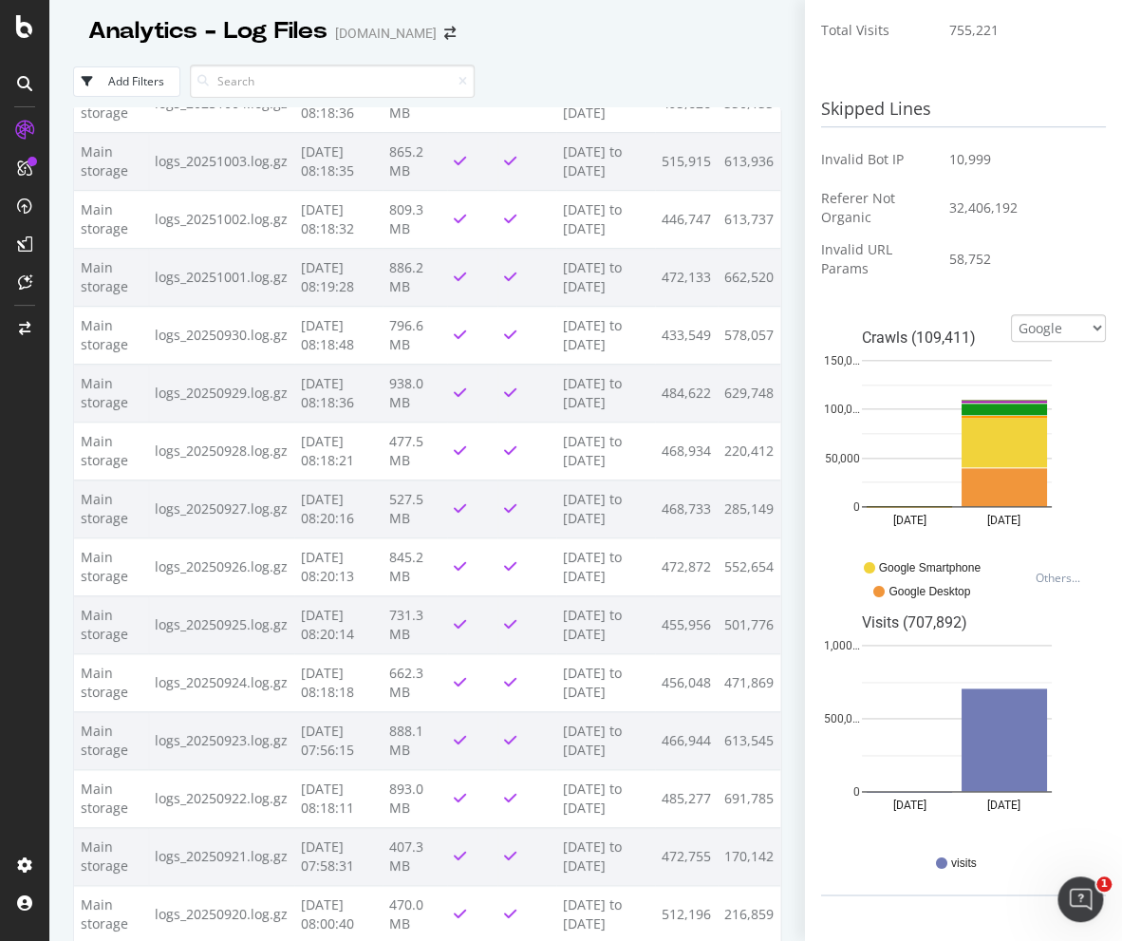
scroll to position [0, 0]
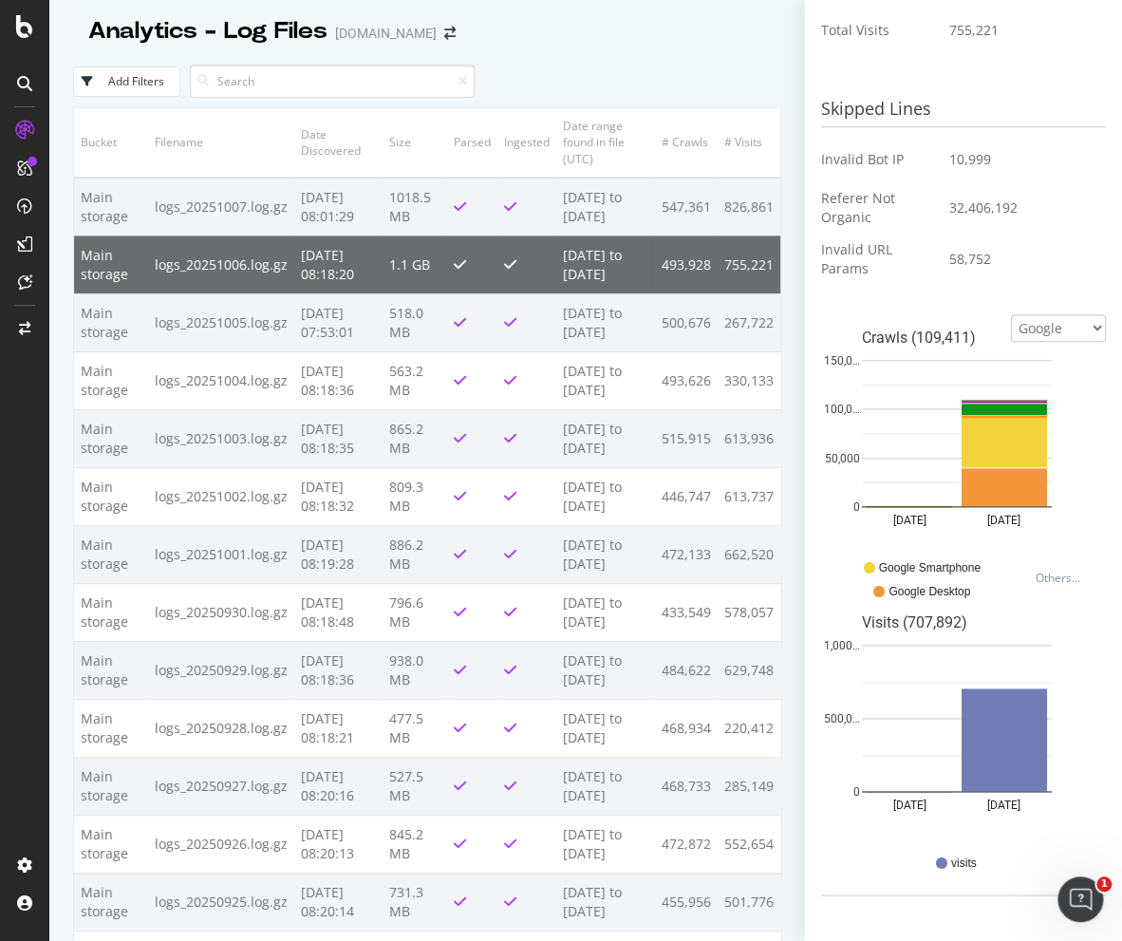
drag, startPoint x: 422, startPoint y: 291, endPoint x: 437, endPoint y: 291, distance: 15.2
click at [422, 291] on td "1.1 GB" at bounding box center [415, 264] width 65 height 58
click at [467, 288] on td at bounding box center [472, 264] width 50 height 58
drag, startPoint x: 556, startPoint y: 284, endPoint x: 609, endPoint y: 288, distance: 52.4
click at [557, 284] on td "2025-10-05 to 2025-10-06" at bounding box center [605, 264] width 99 height 58
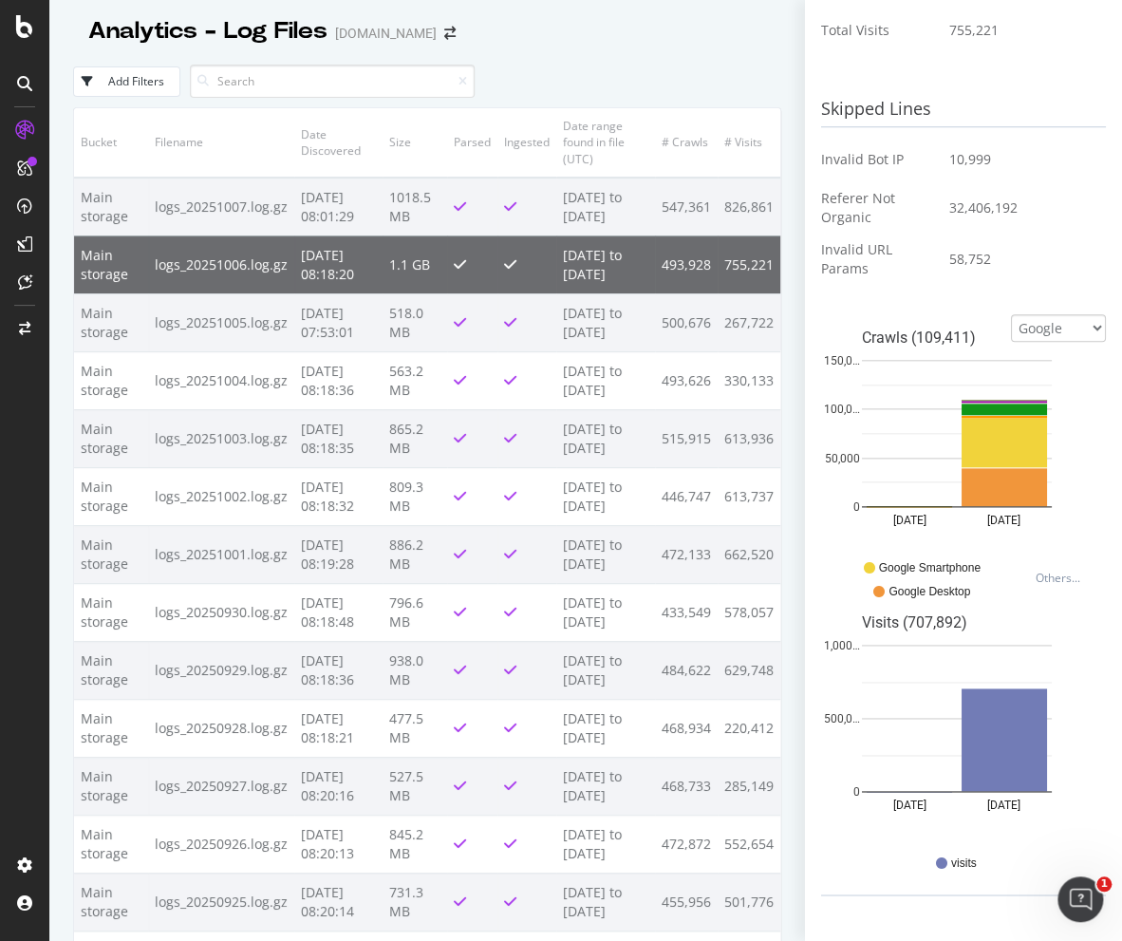
click at [660, 288] on td "493,928" at bounding box center [686, 264] width 63 height 58
click at [729, 287] on td "755,221" at bounding box center [749, 264] width 63 height 58
click at [106, 293] on td "Main storage" at bounding box center [111, 264] width 74 height 58
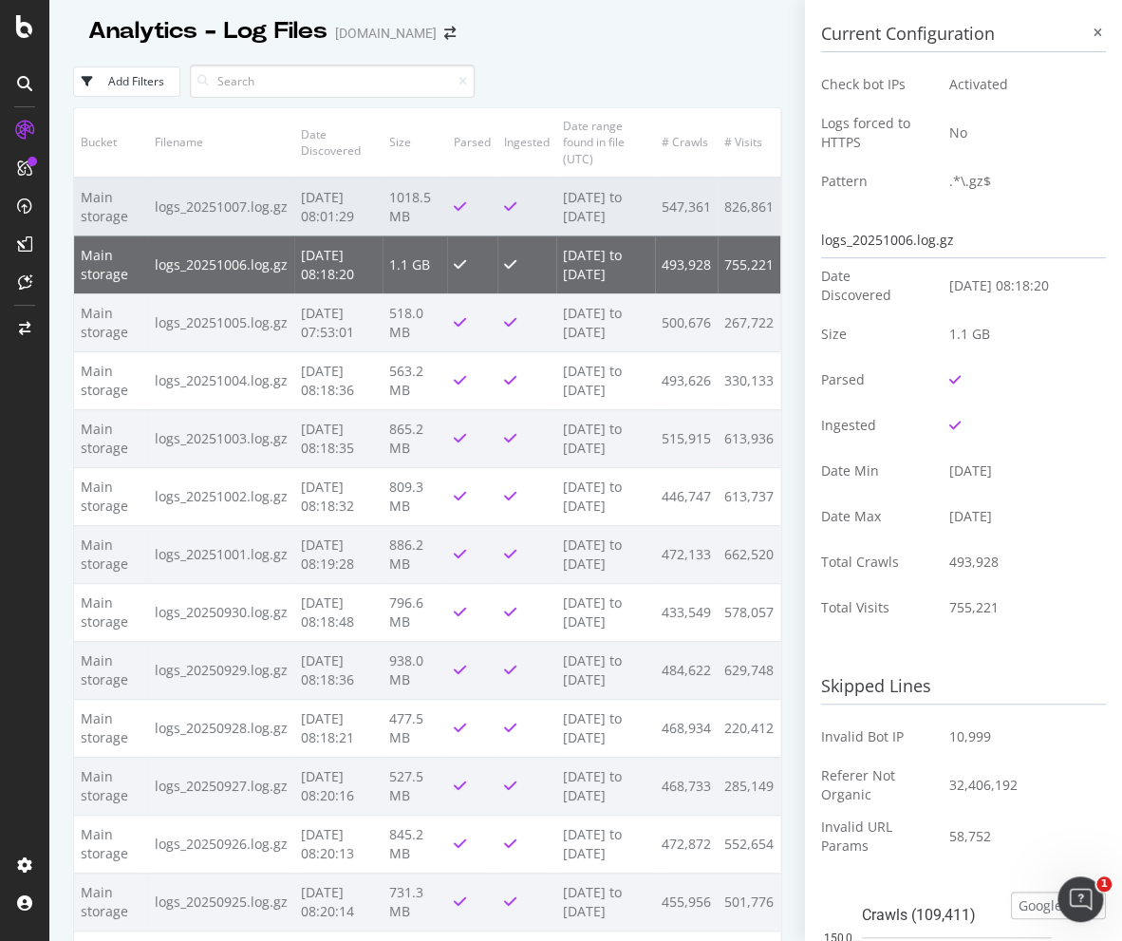
click at [439, 224] on td "1018.5 MB" at bounding box center [415, 207] width 65 height 59
